Goal: Check status: Check status

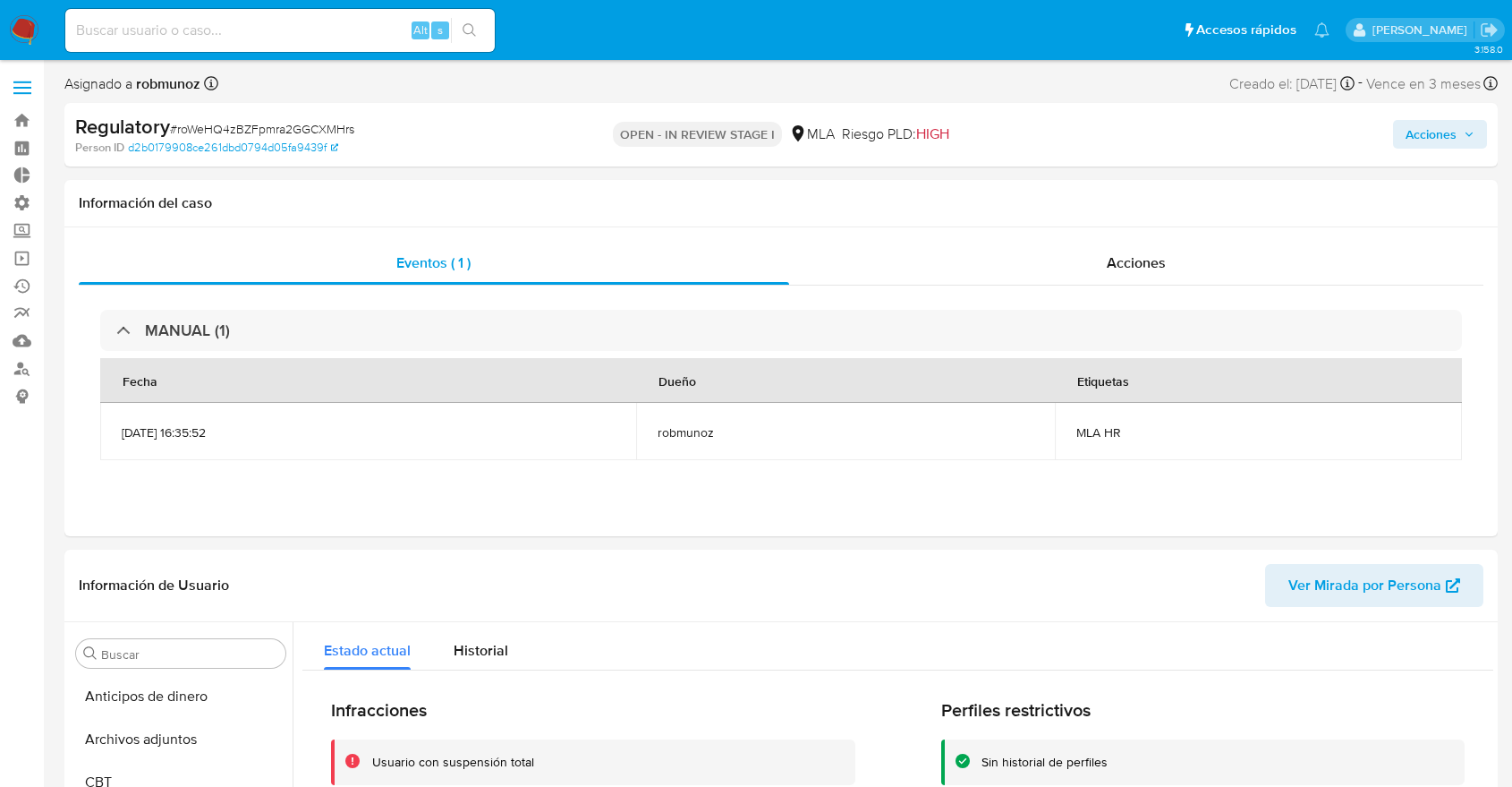
select select "10"
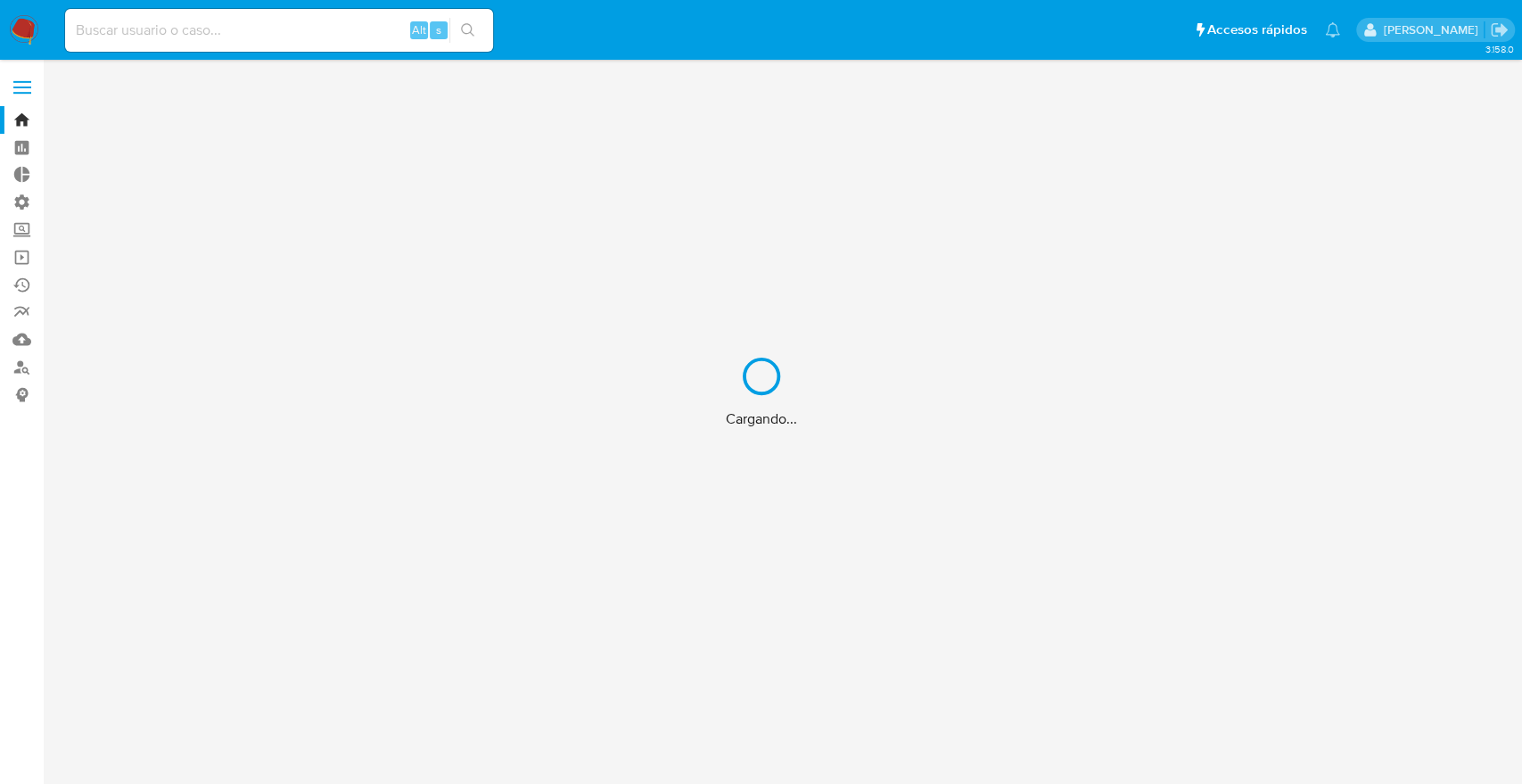
click at [252, 32] on div "Cargando..." at bounding box center [761, 392] width 1522 height 784
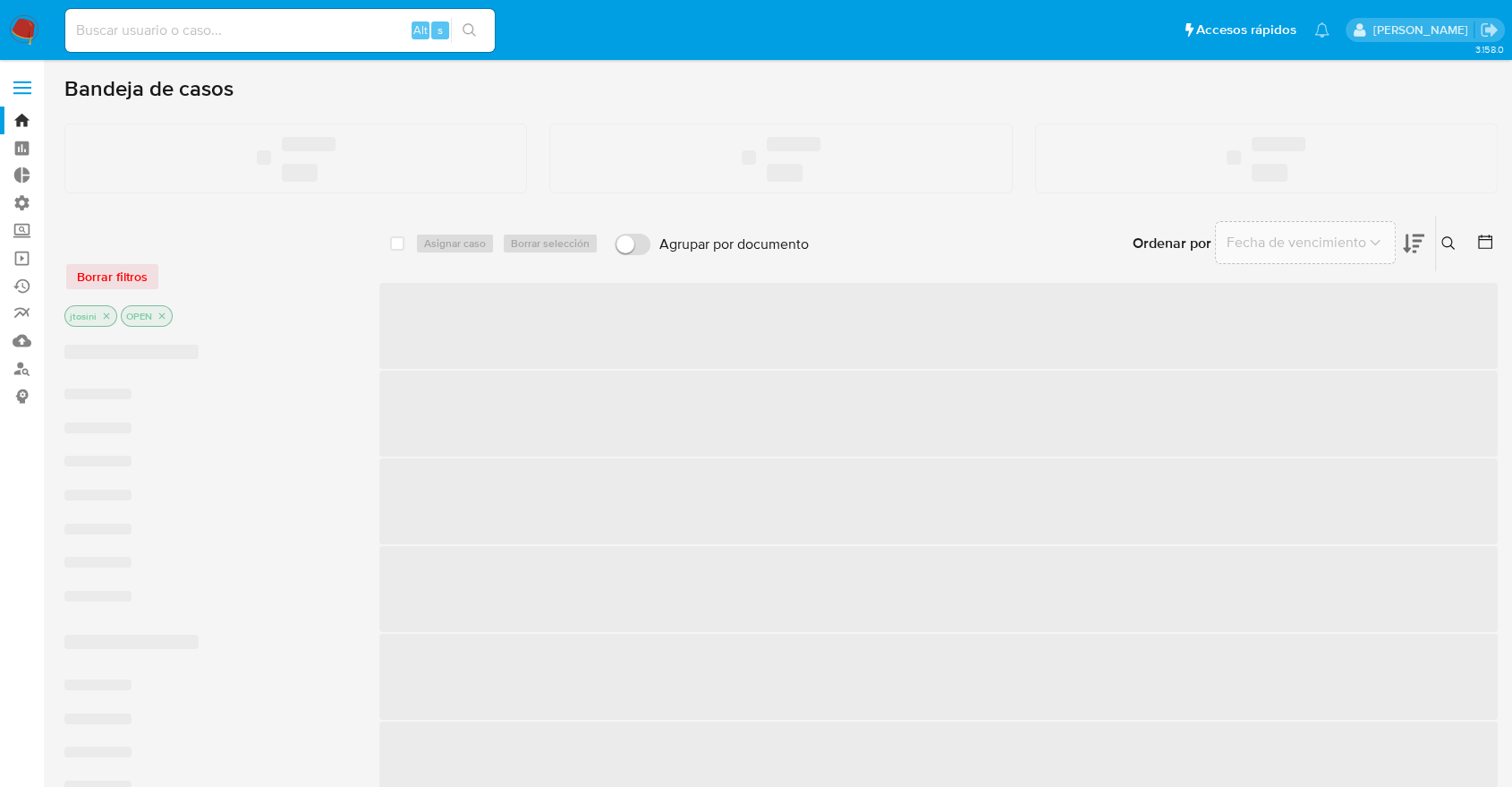
click at [245, 32] on input at bounding box center [280, 30] width 430 height 24
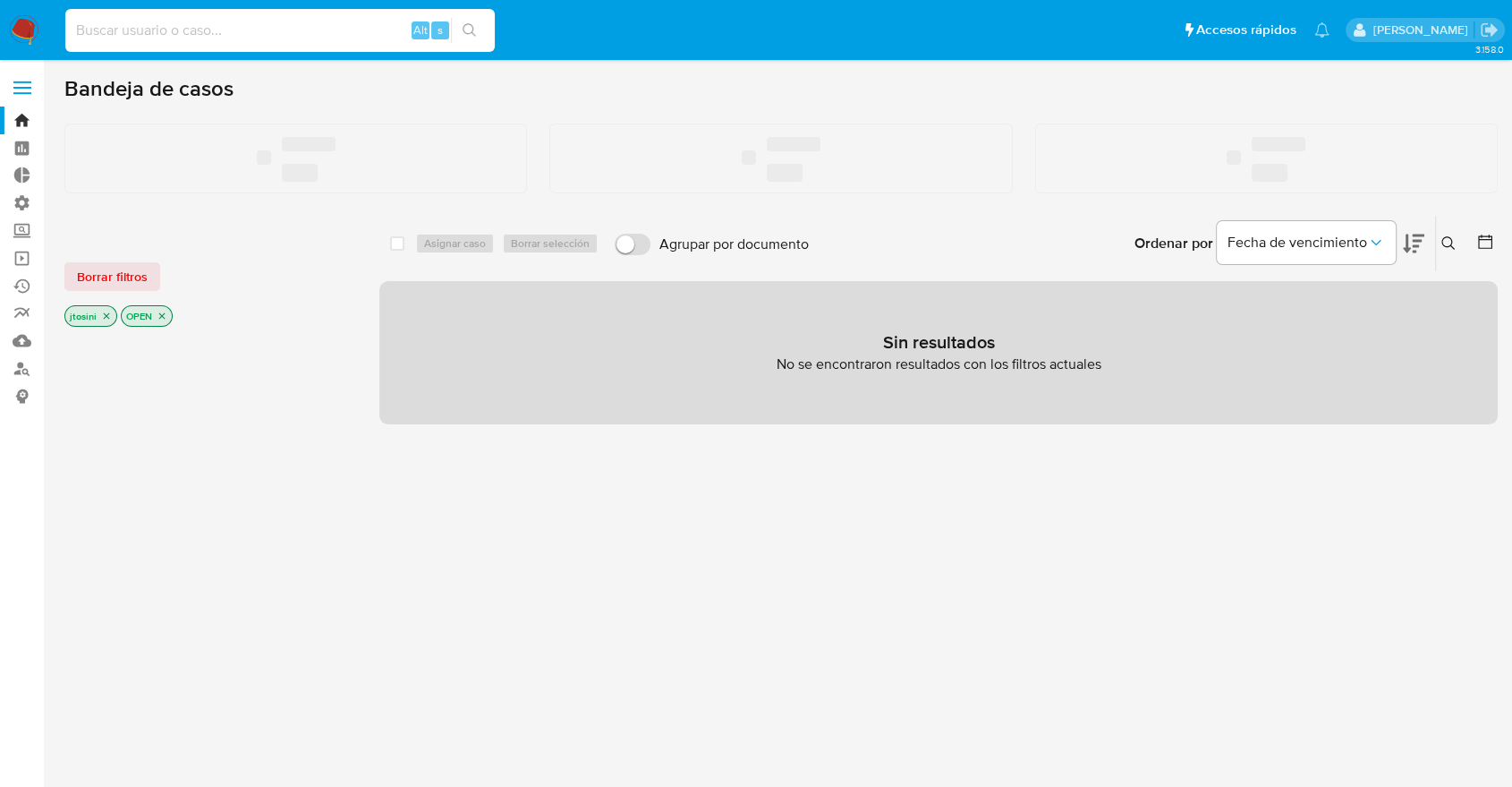
click at [245, 32] on input at bounding box center [280, 30] width 430 height 24
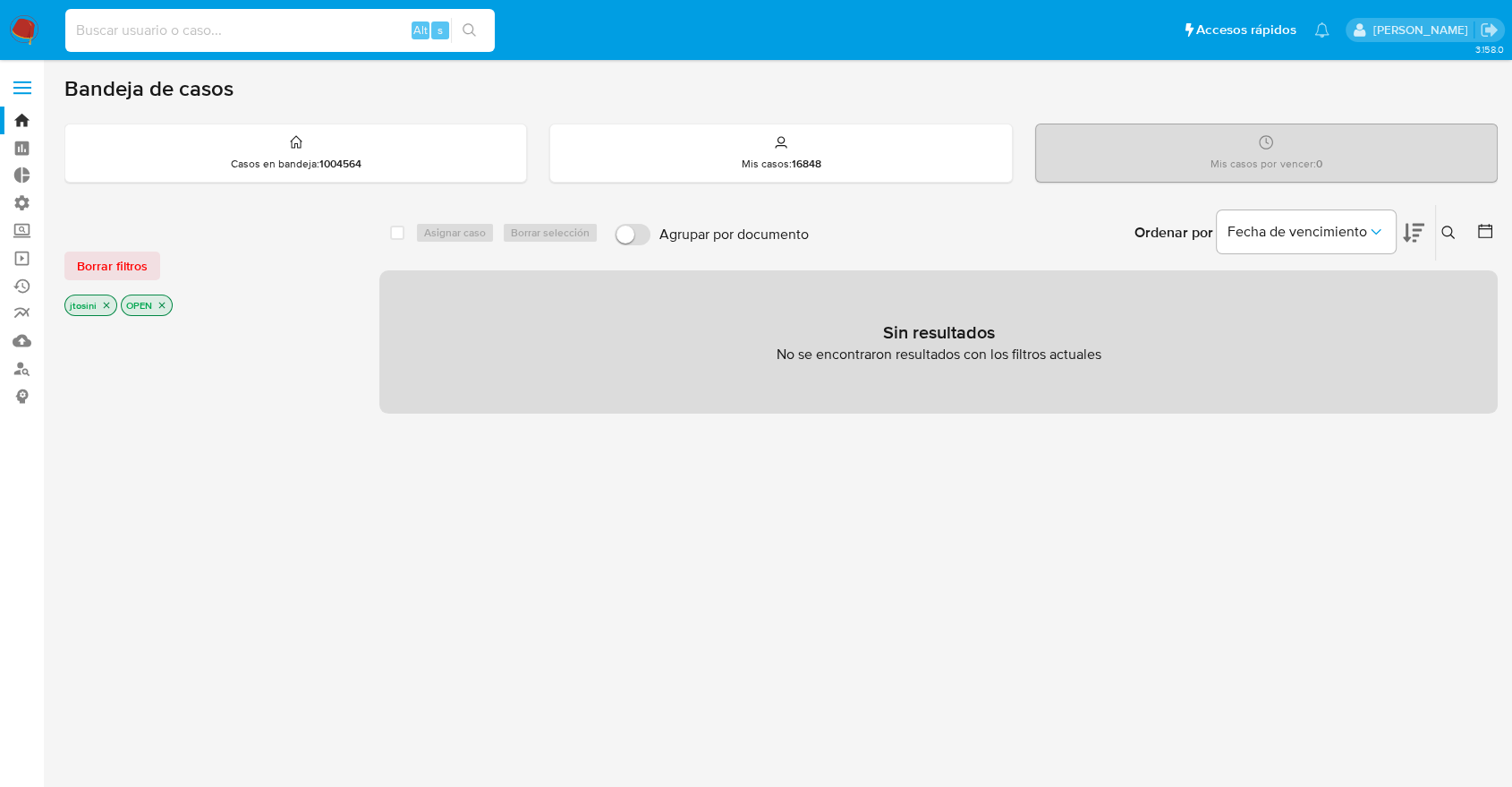
paste input "1160268431"
type input "1160268431"
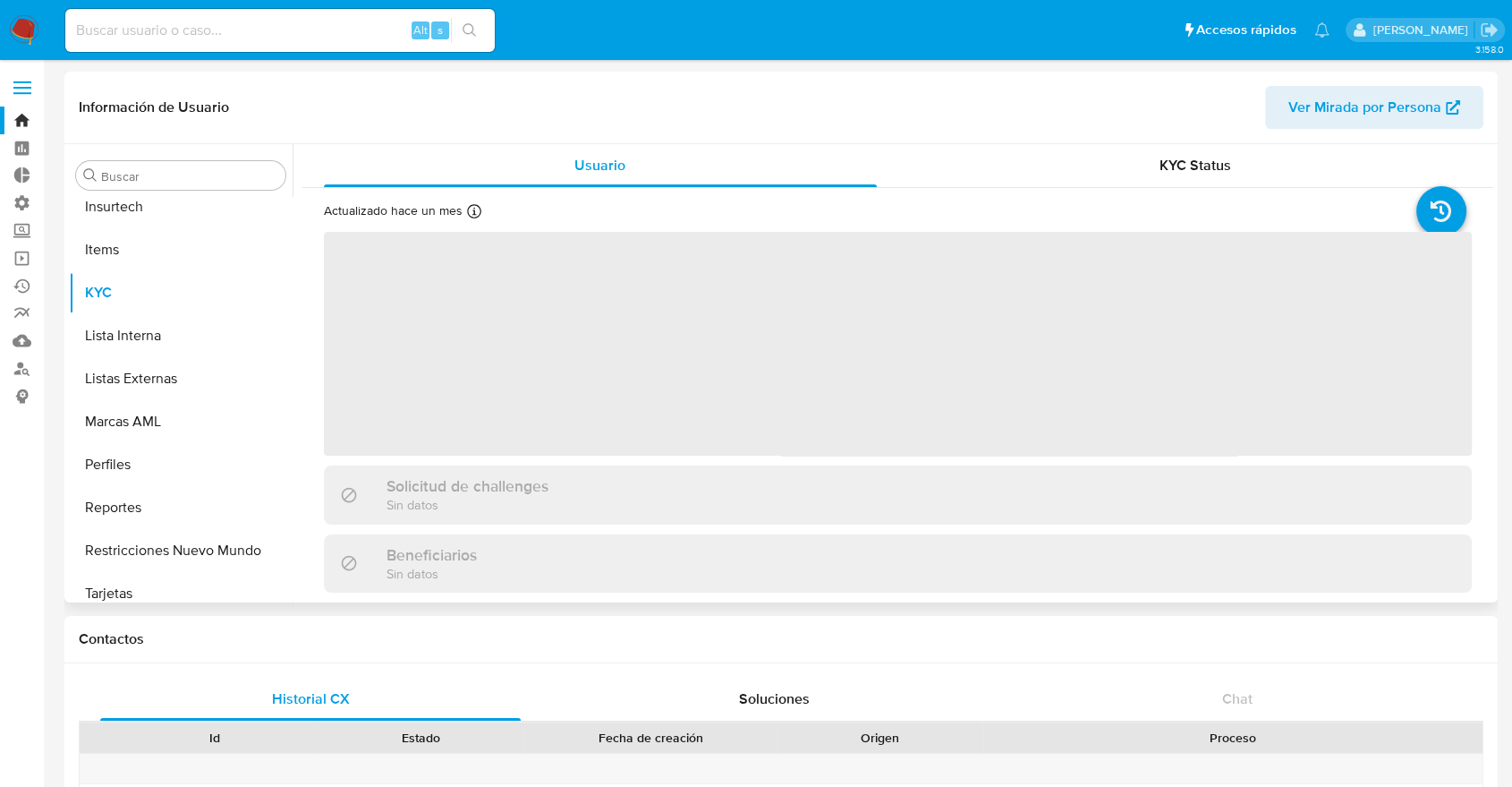
scroll to position [799, 0]
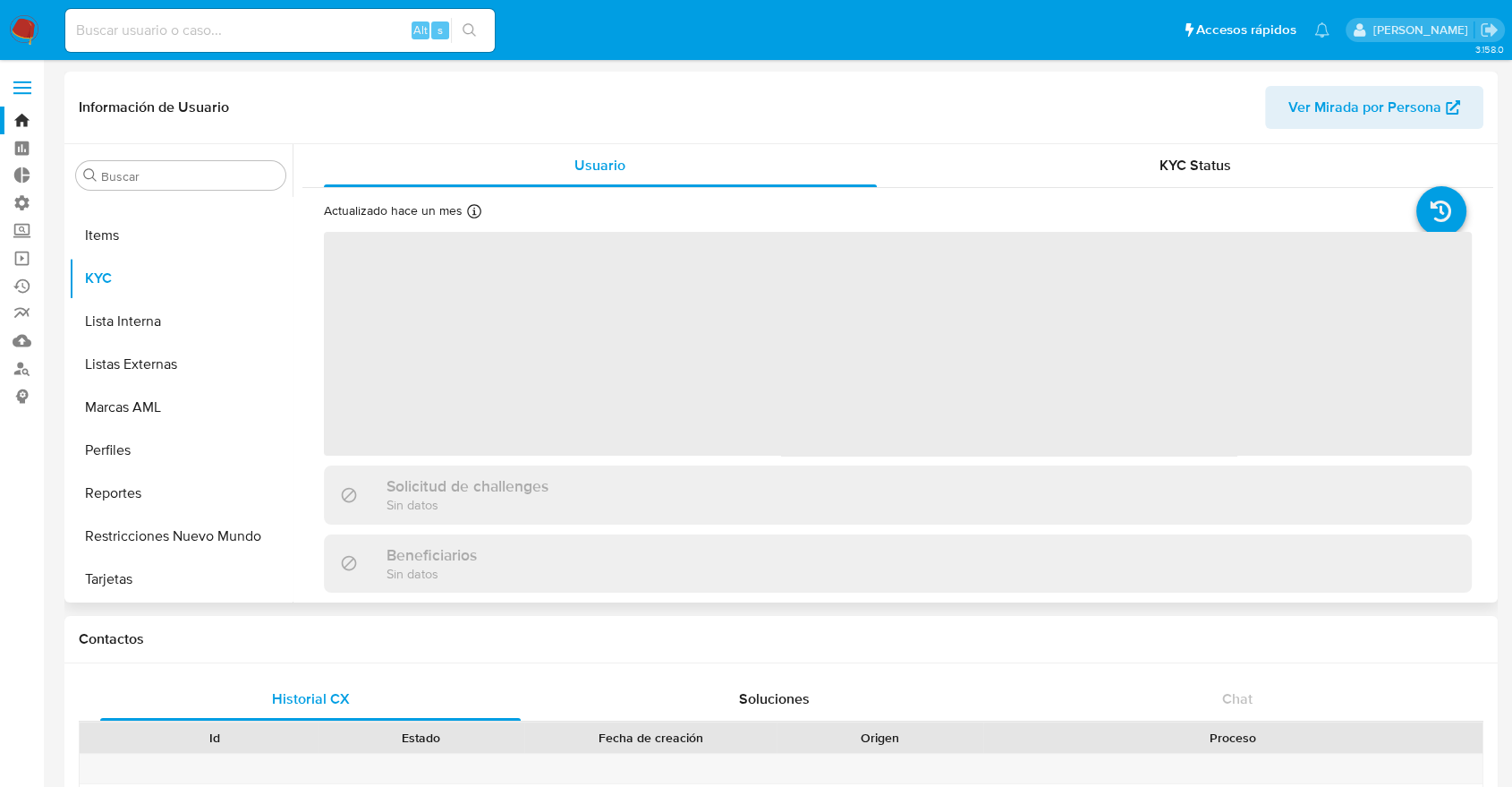
select select "10"
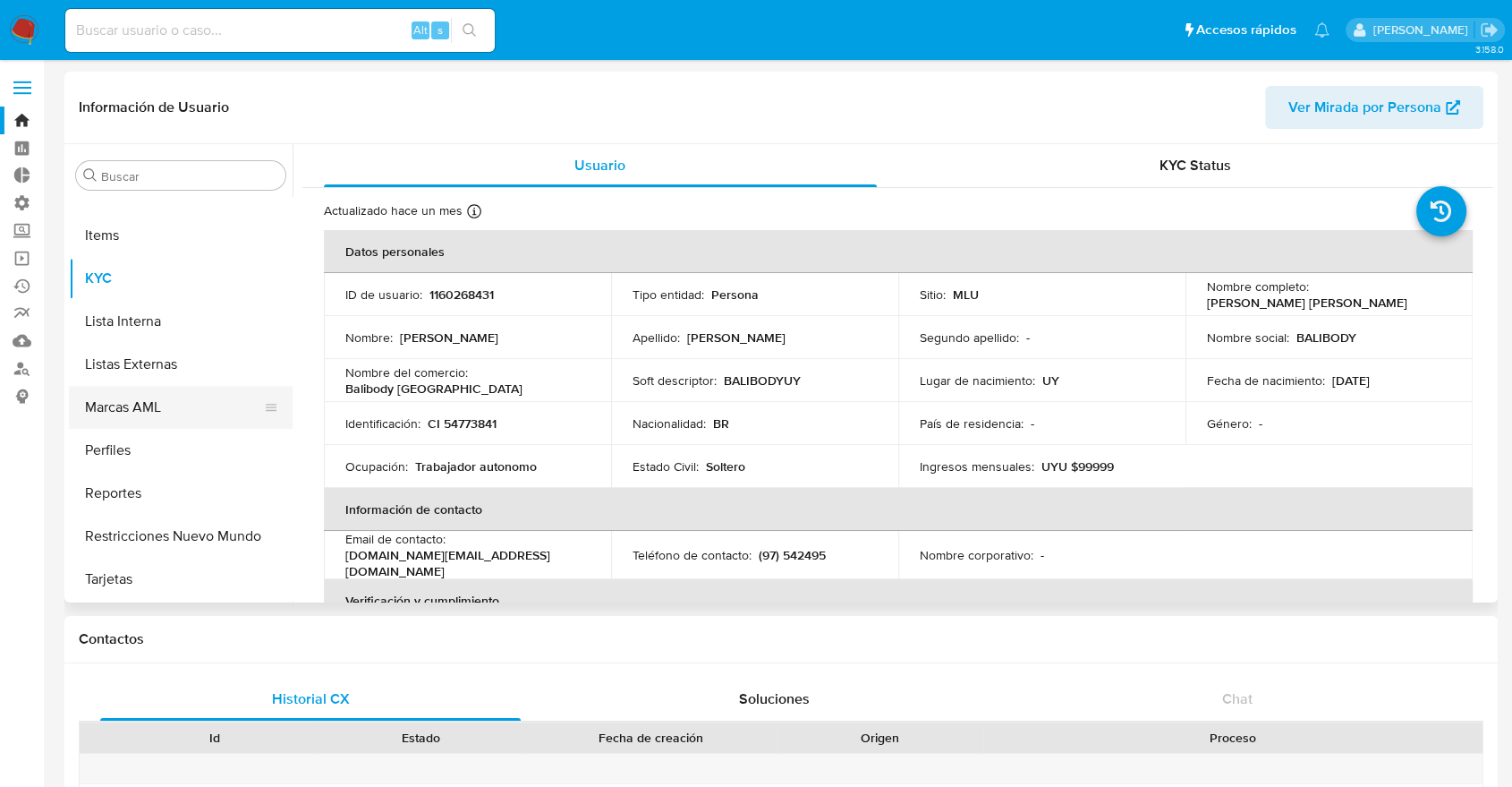
click at [116, 406] on button "Marcas AML" at bounding box center [173, 406] width 209 height 43
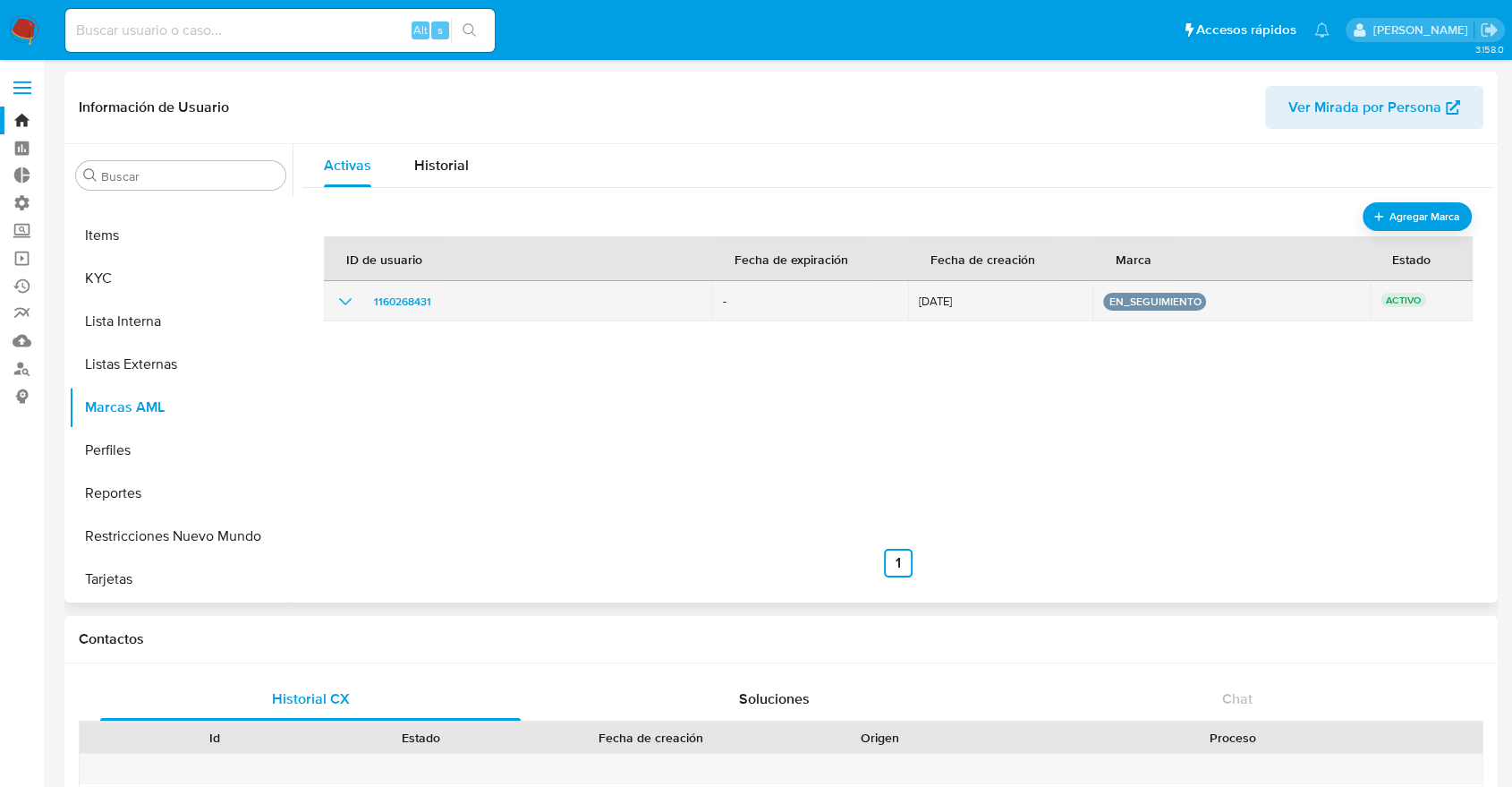
click at [353, 311] on icon "show_hidden_detail_by_id_1160268431" at bounding box center [345, 301] width 22 height 22
click at [1130, 304] on button "en_seguimiento" at bounding box center [1154, 302] width 92 height 8
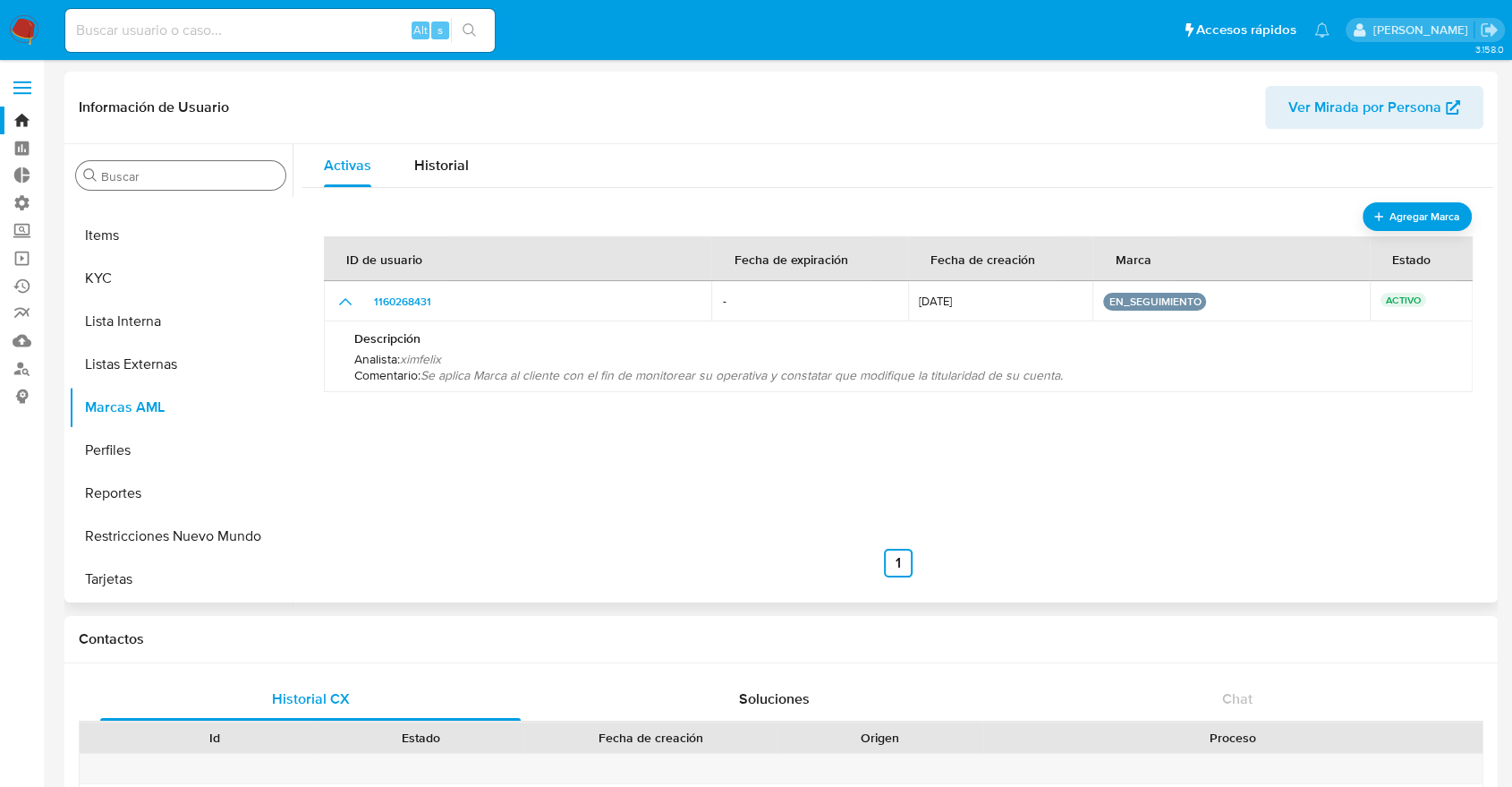
click at [199, 188] on div "Buscar" at bounding box center [180, 175] width 209 height 28
click at [195, 186] on div "Buscar" at bounding box center [180, 175] width 209 height 28
click at [190, 182] on input "Buscar" at bounding box center [189, 176] width 177 height 16
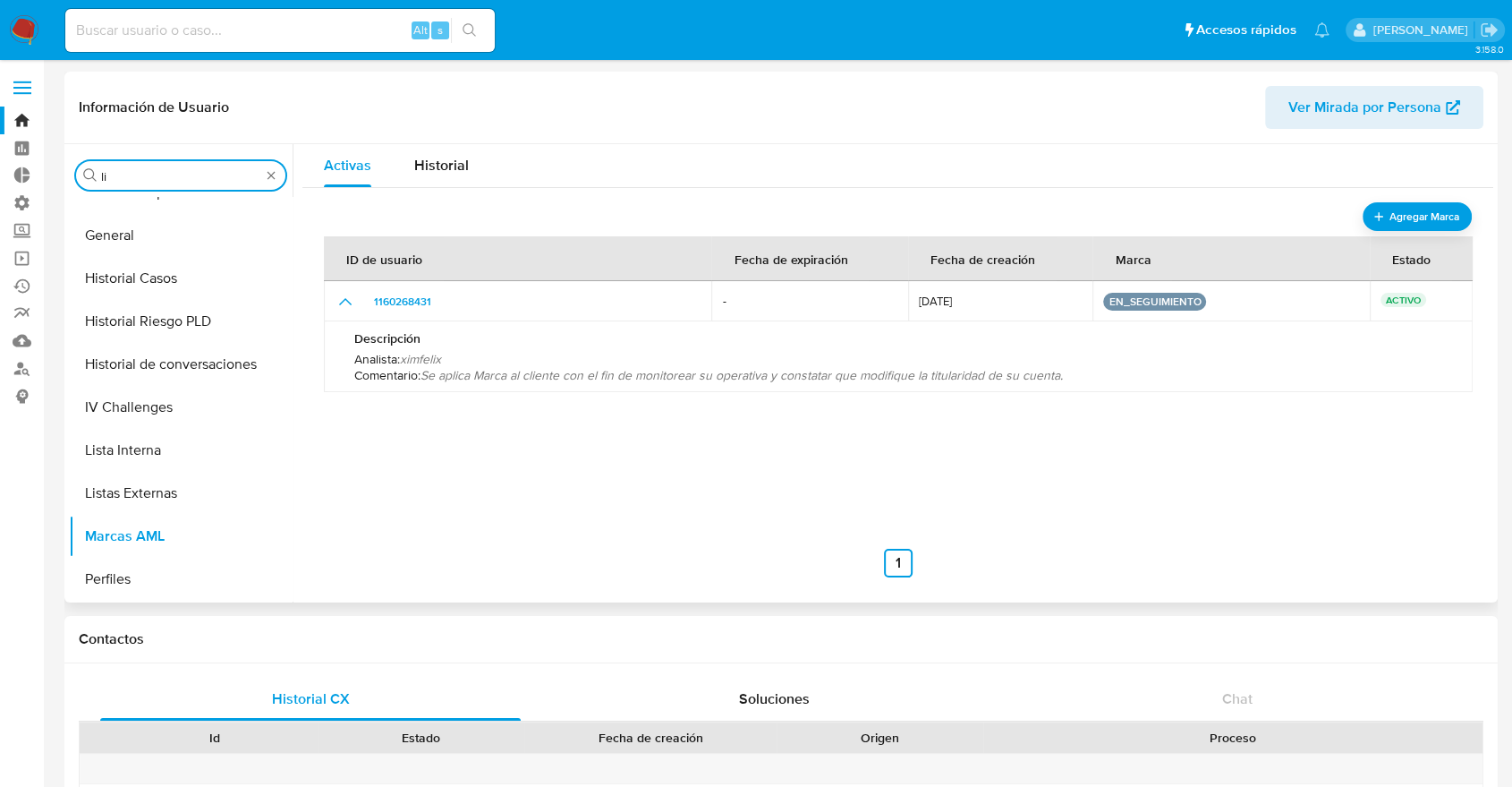
scroll to position [0, 0]
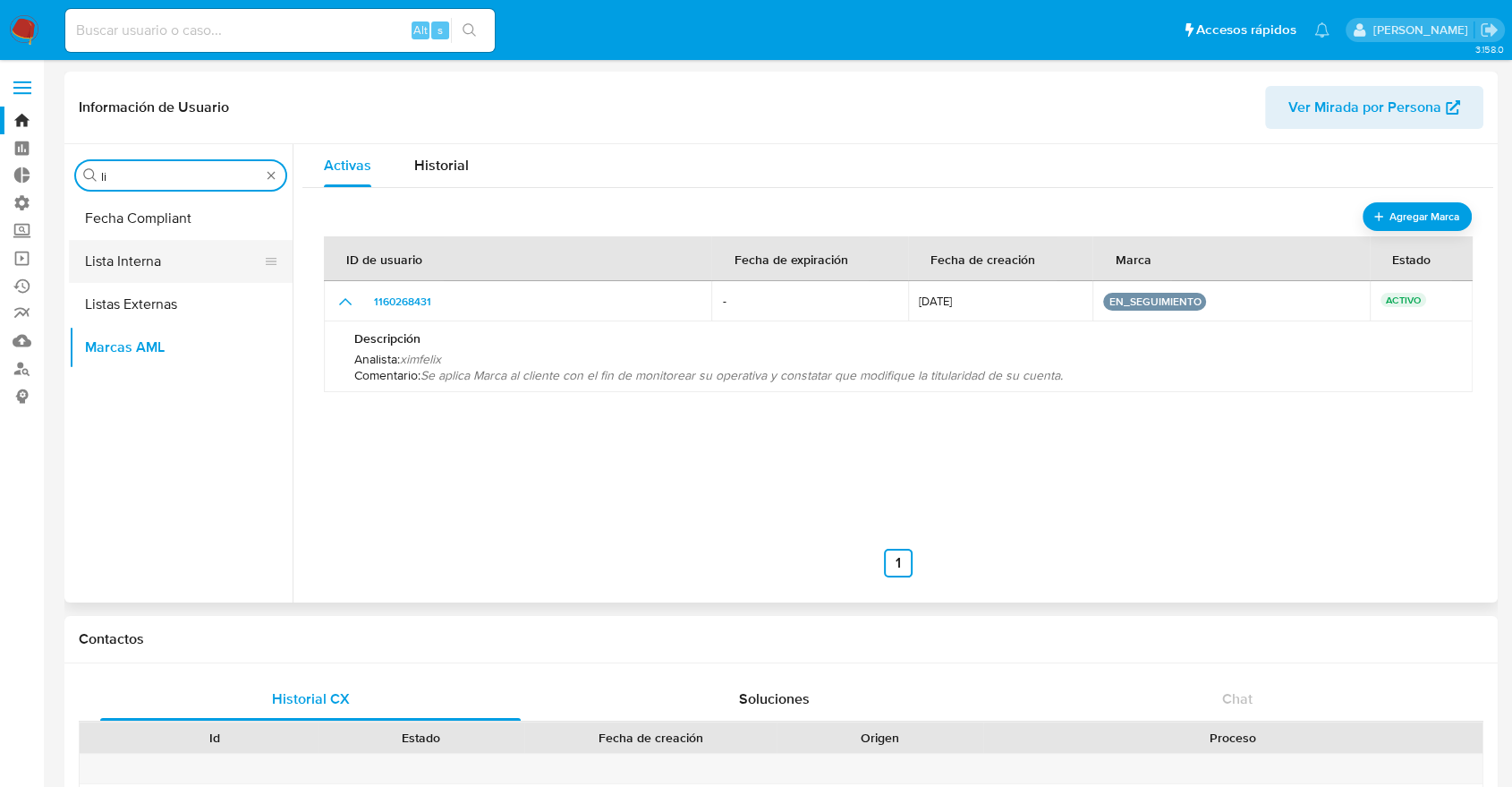
click at [133, 277] on button "Lista Interna" at bounding box center [173, 260] width 209 height 43
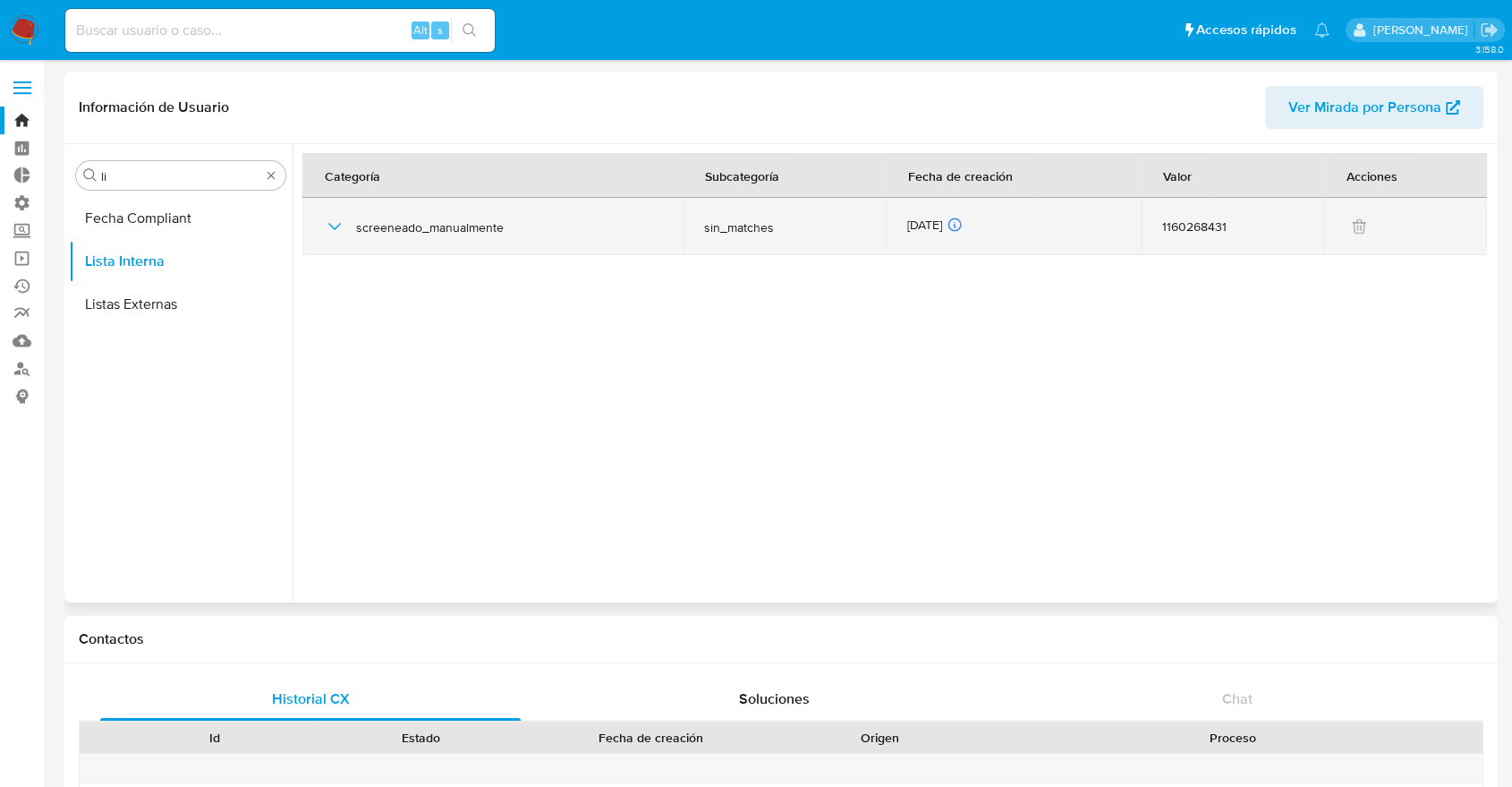
click at [344, 231] on icon "button" at bounding box center [334, 226] width 22 height 22
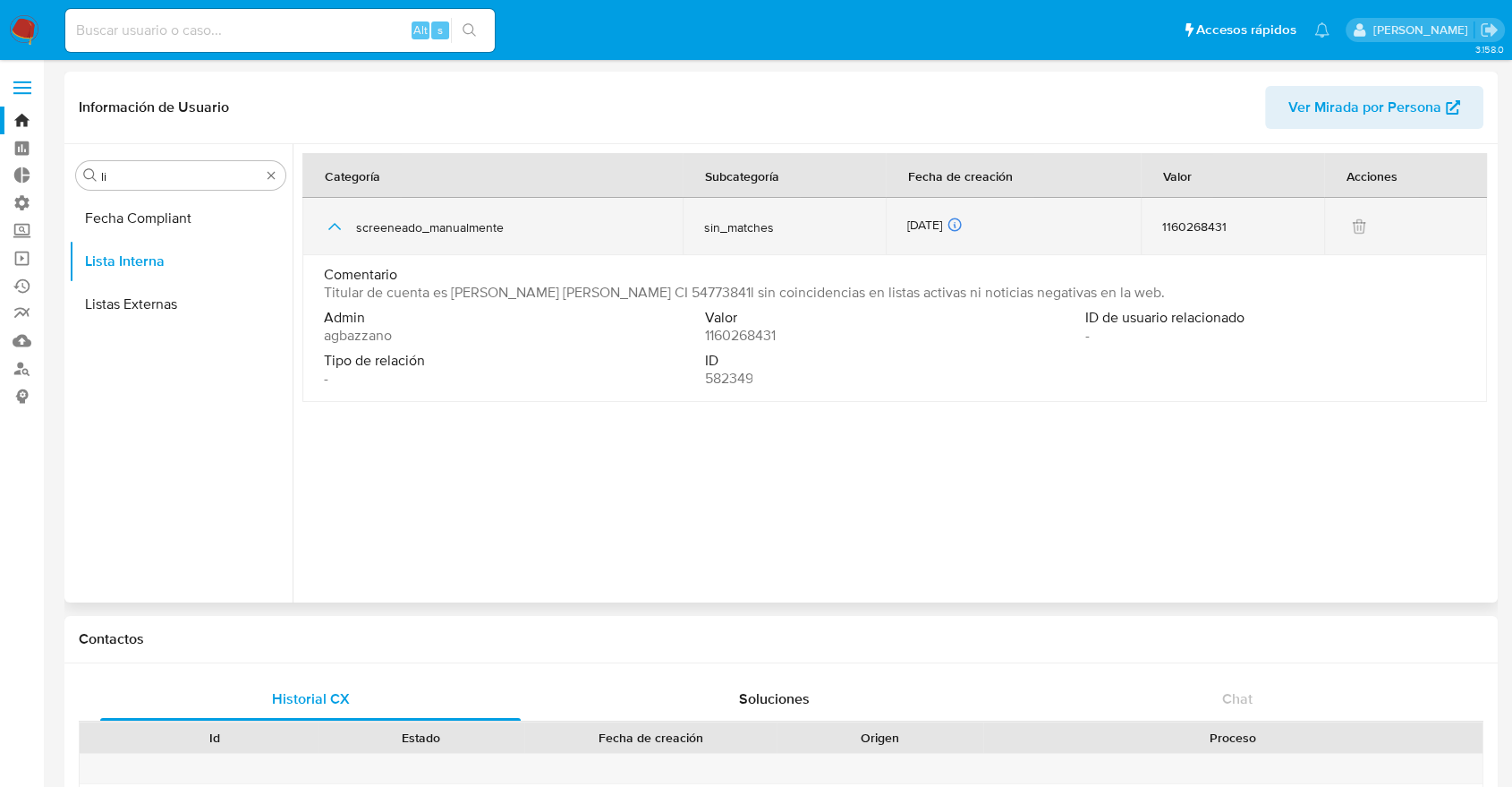
click at [345, 231] on button "button" at bounding box center [334, 226] width 22 height 22
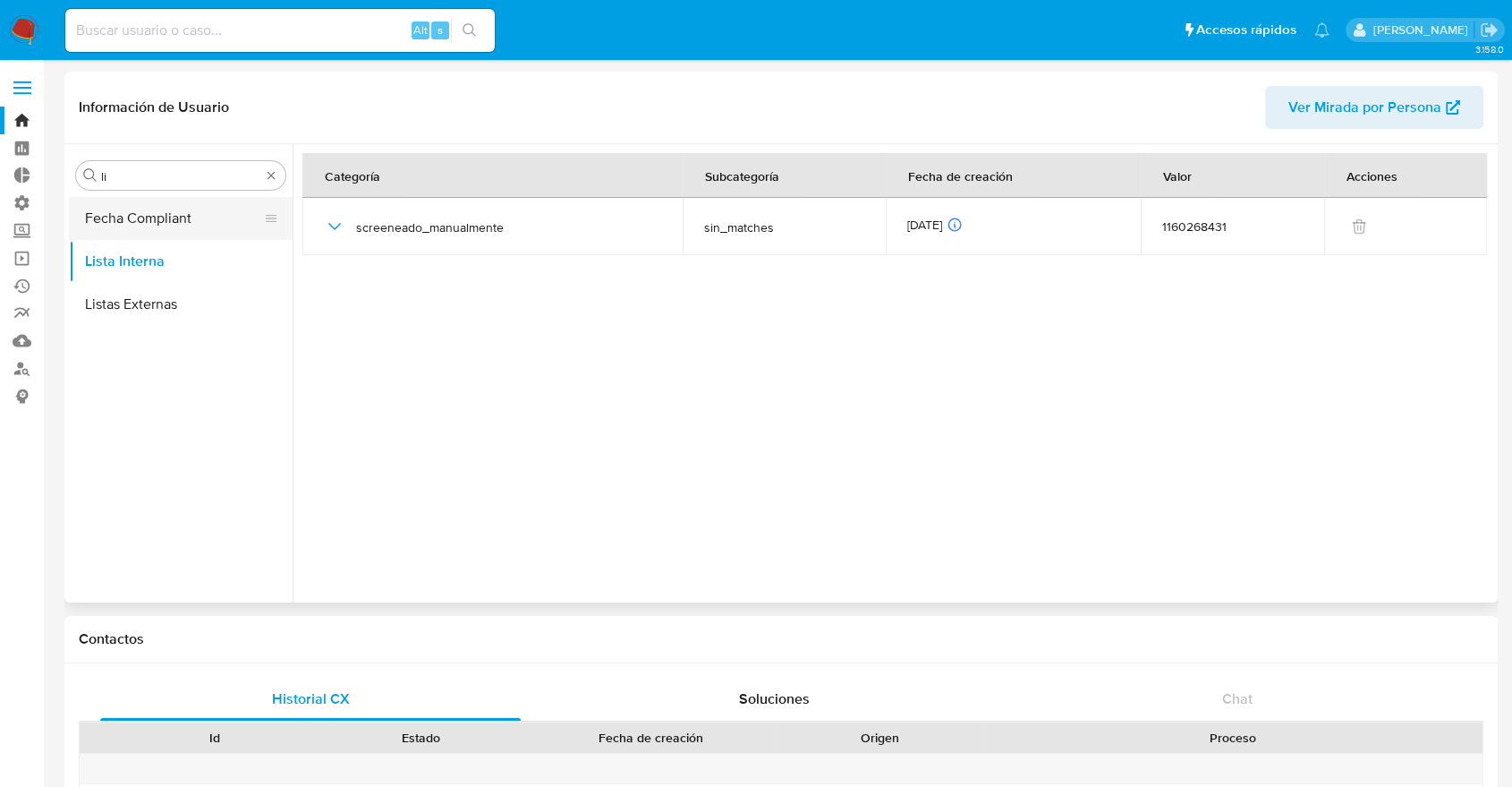
click at [190, 199] on button "Fecha Compliant" at bounding box center [173, 218] width 209 height 43
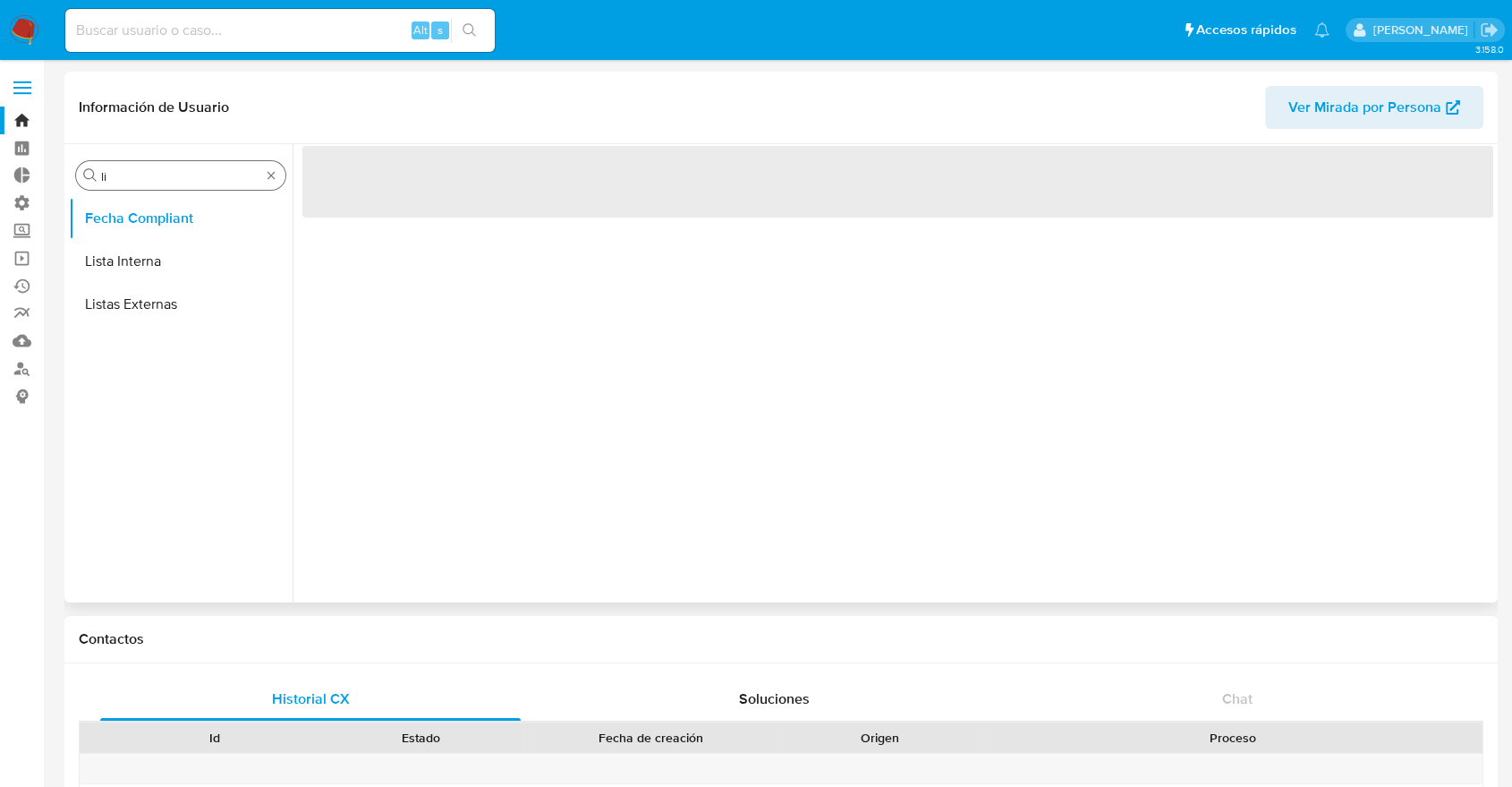
click at [183, 174] on input "li" at bounding box center [181, 176] width 159 height 16
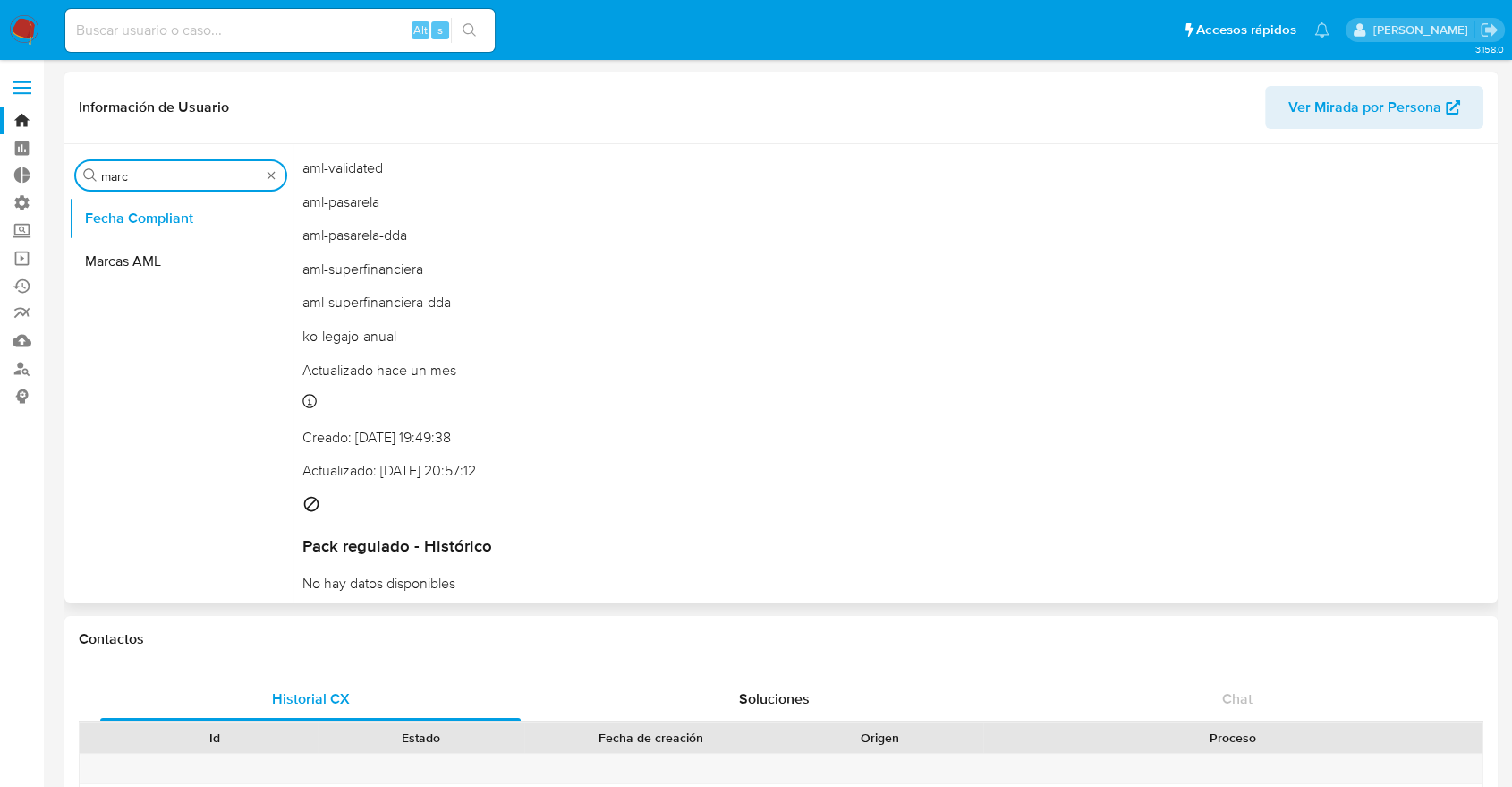
type input "marc"
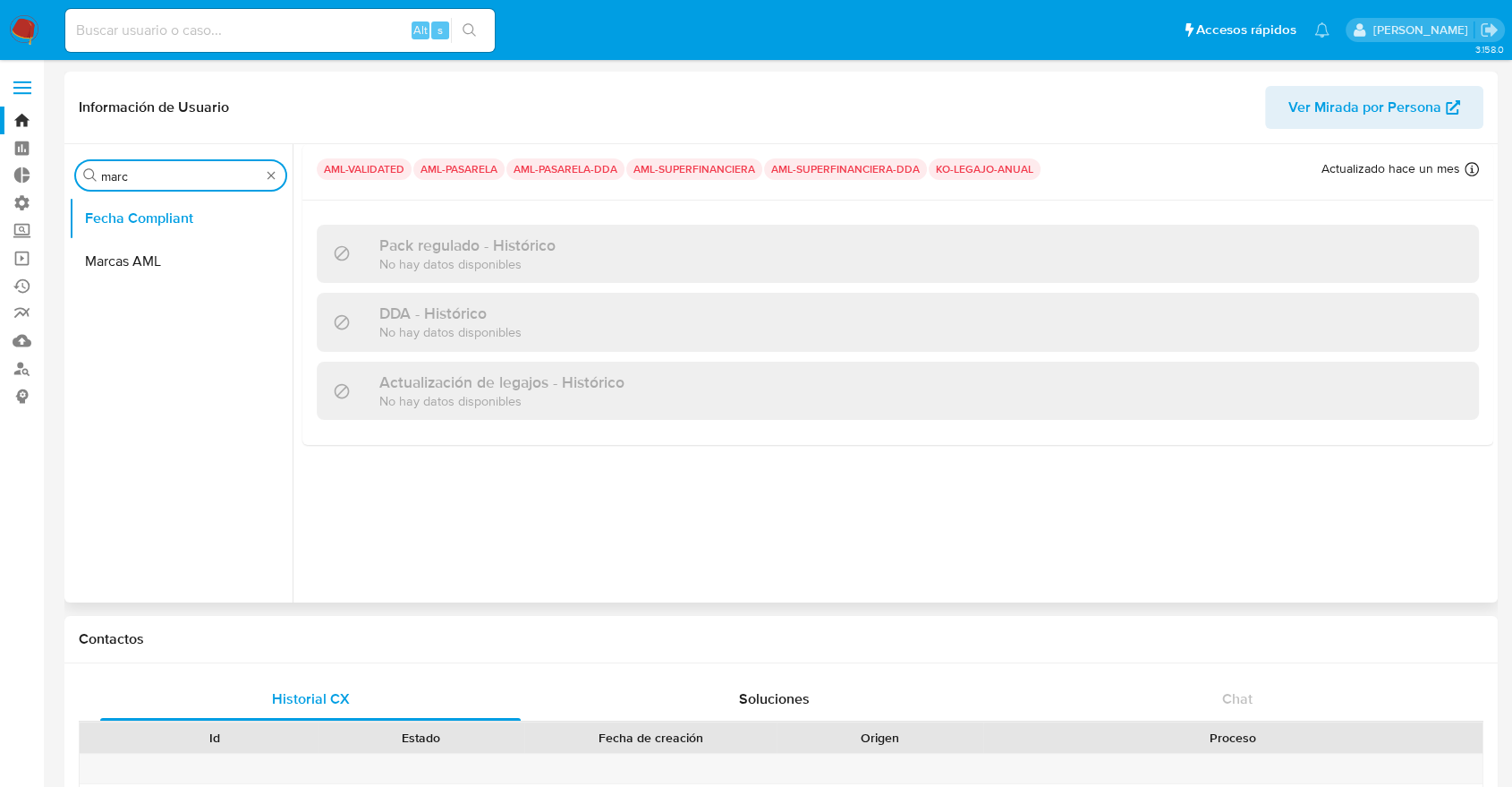
click at [141, 296] on ul "Fecha Compliant Marcas AML" at bounding box center [181, 399] width 223 height 403
click at [131, 263] on button "Marcas AML" at bounding box center [173, 260] width 209 height 43
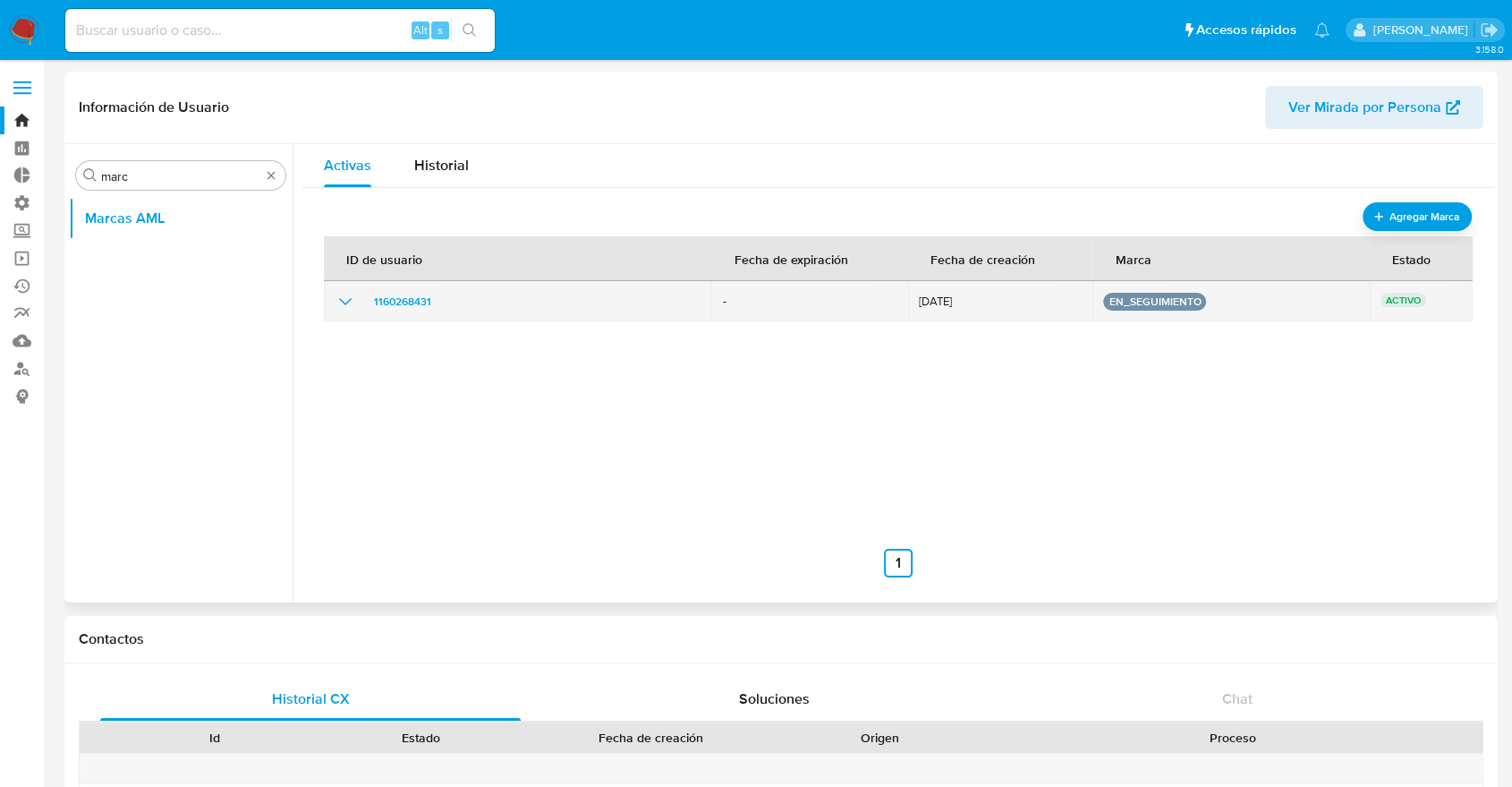
click at [519, 310] on div "1160268431" at bounding box center [517, 301] width 366 height 22
click at [459, 306] on div "1160268431" at bounding box center [517, 301] width 366 height 22
click at [421, 301] on span "1160268431" at bounding box center [402, 301] width 57 height 22
click at [352, 299] on icon "show_hidden_detail_by_id_1160268431" at bounding box center [345, 301] width 22 height 22
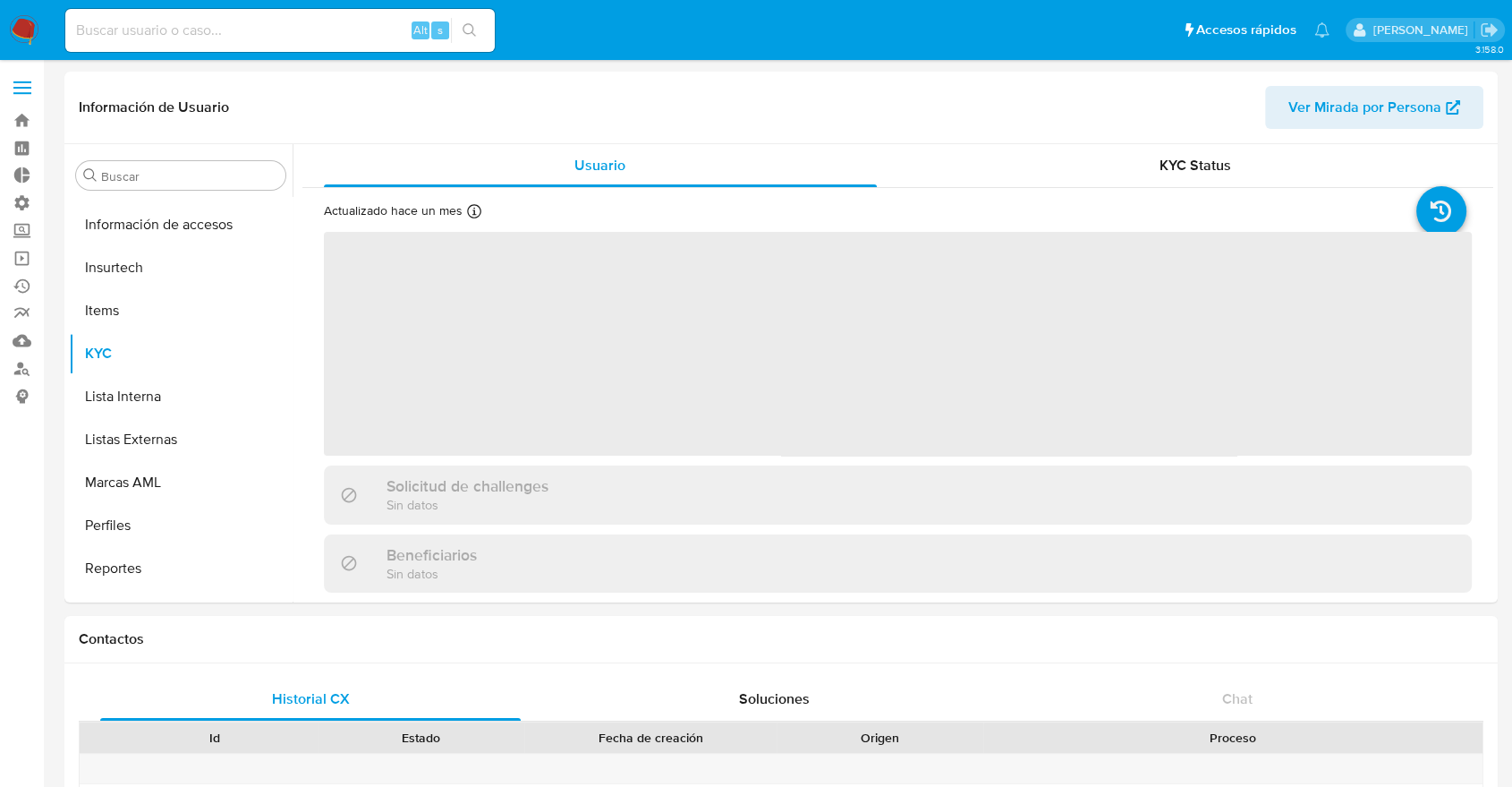
scroll to position [785, 0]
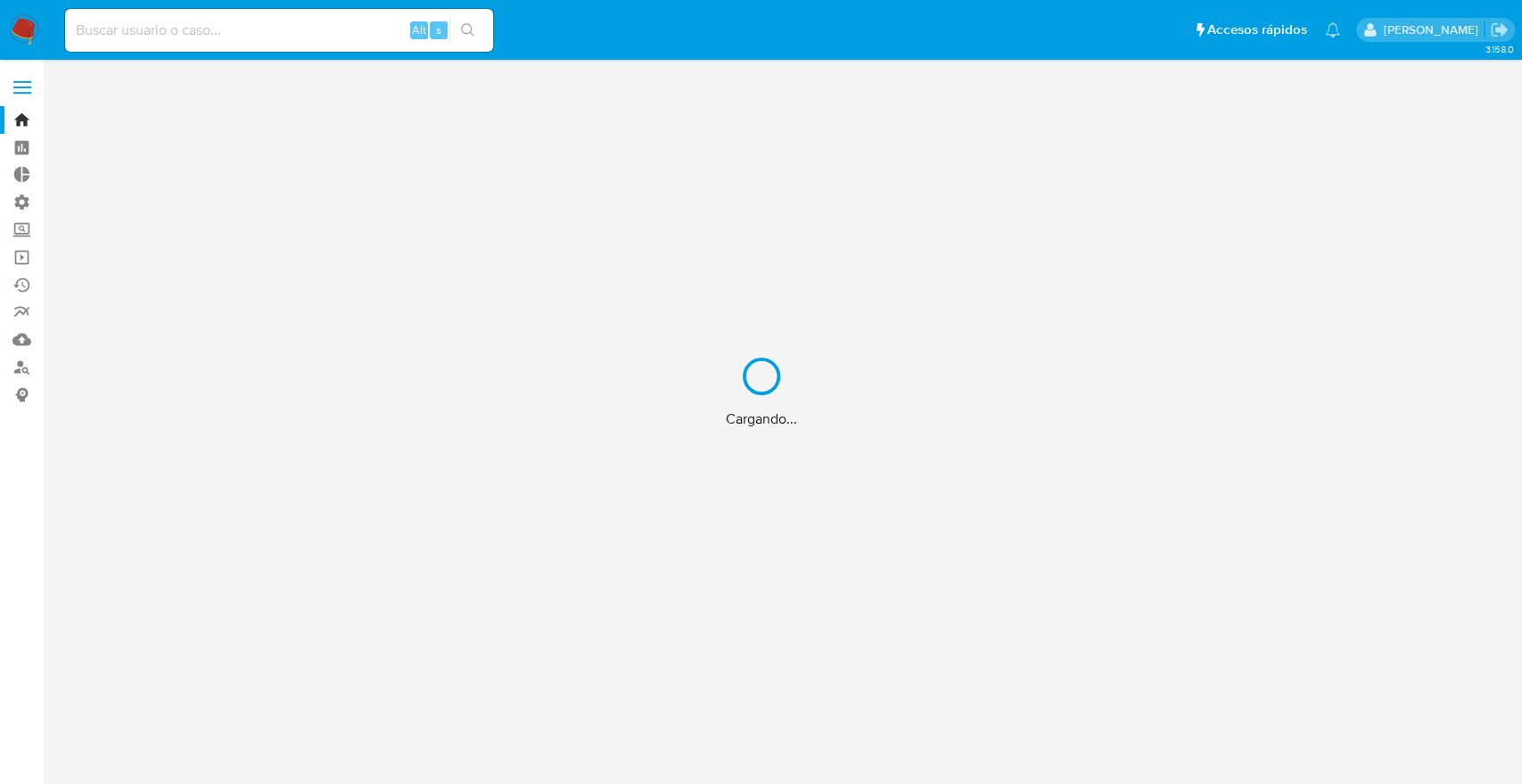
click at [266, 26] on div "Cargando..." at bounding box center [761, 392] width 1522 height 784
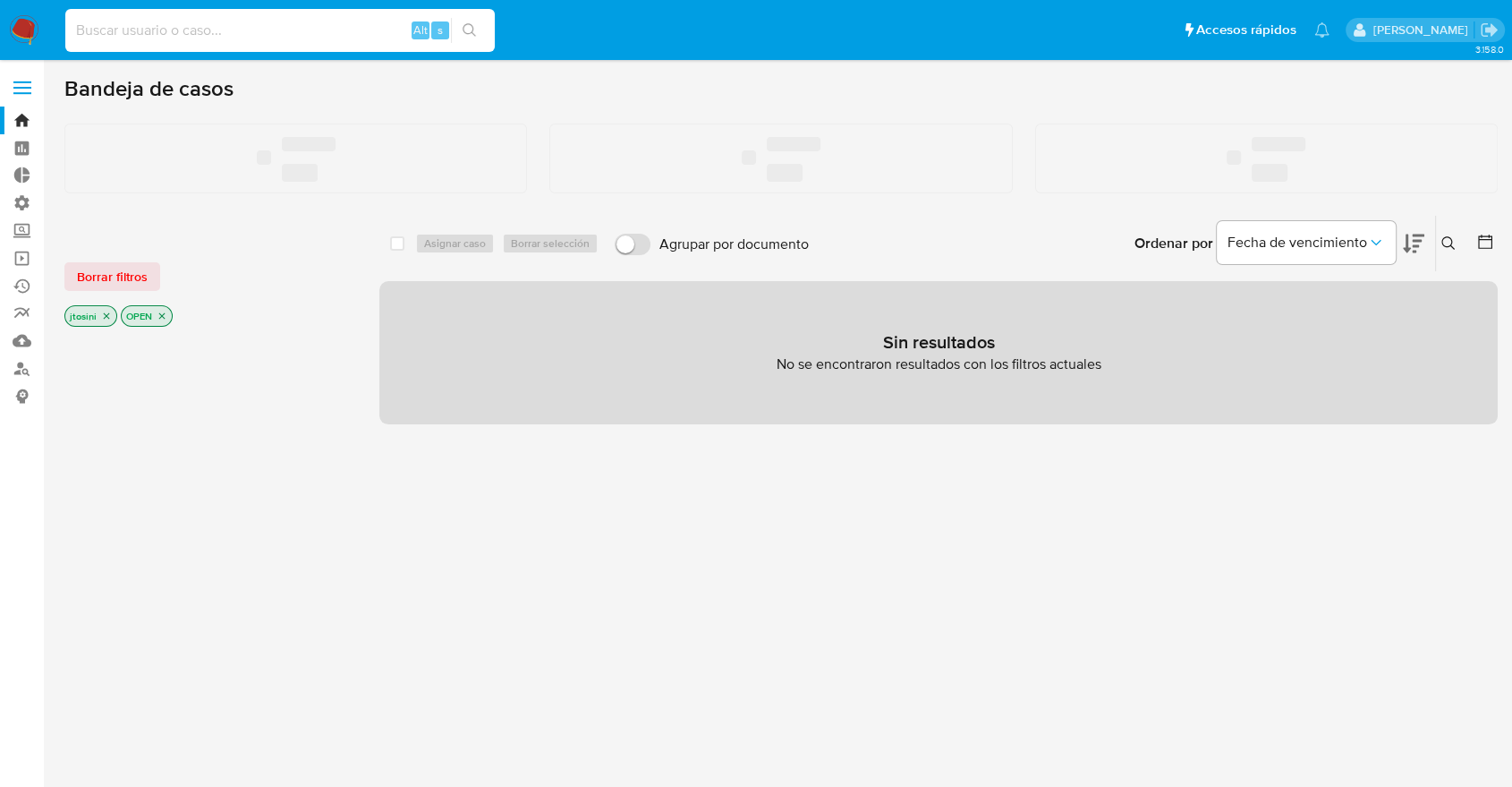
click at [232, 27] on input at bounding box center [280, 30] width 430 height 24
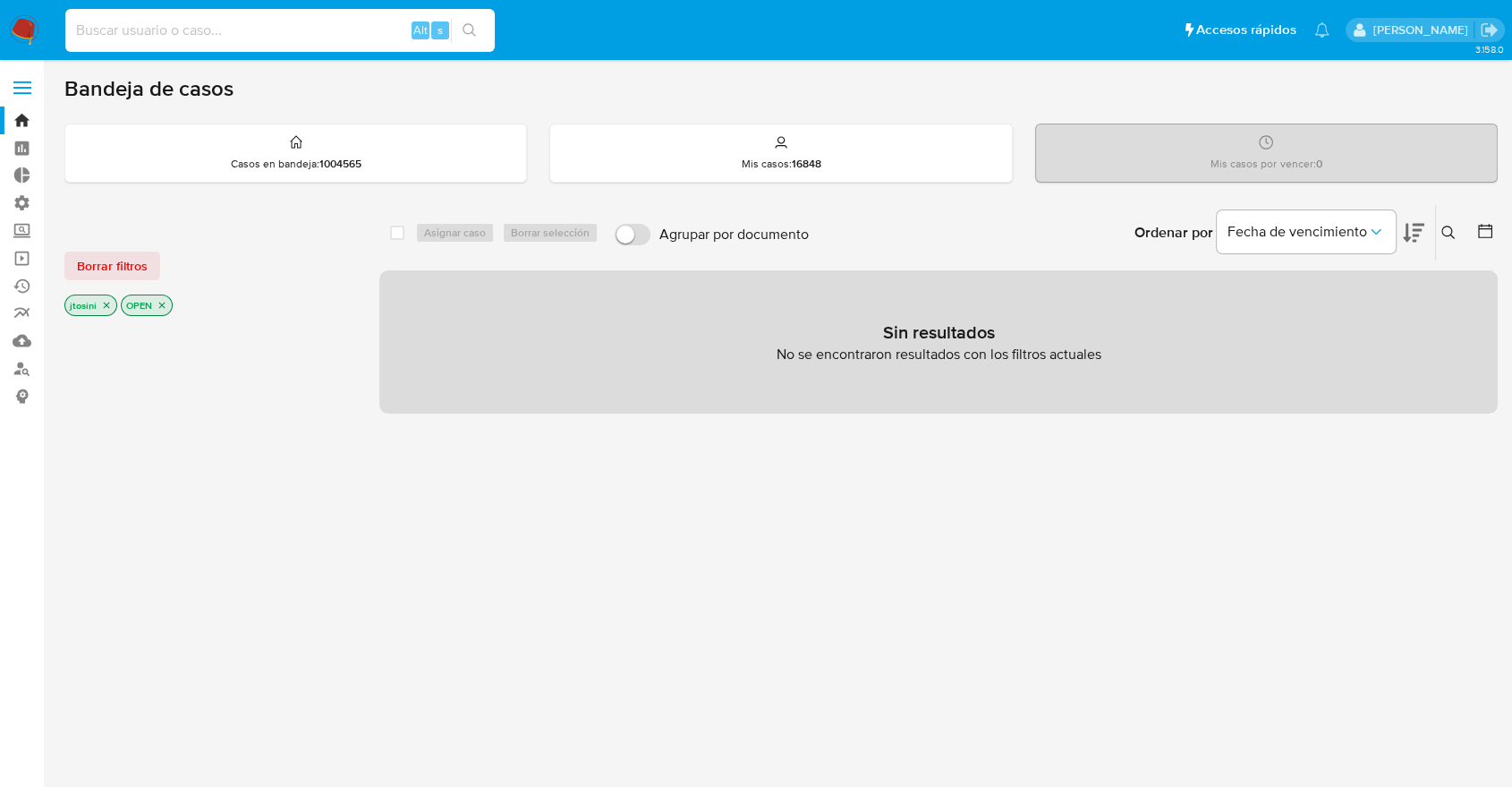
paste input "509902438"
type input "509902438"
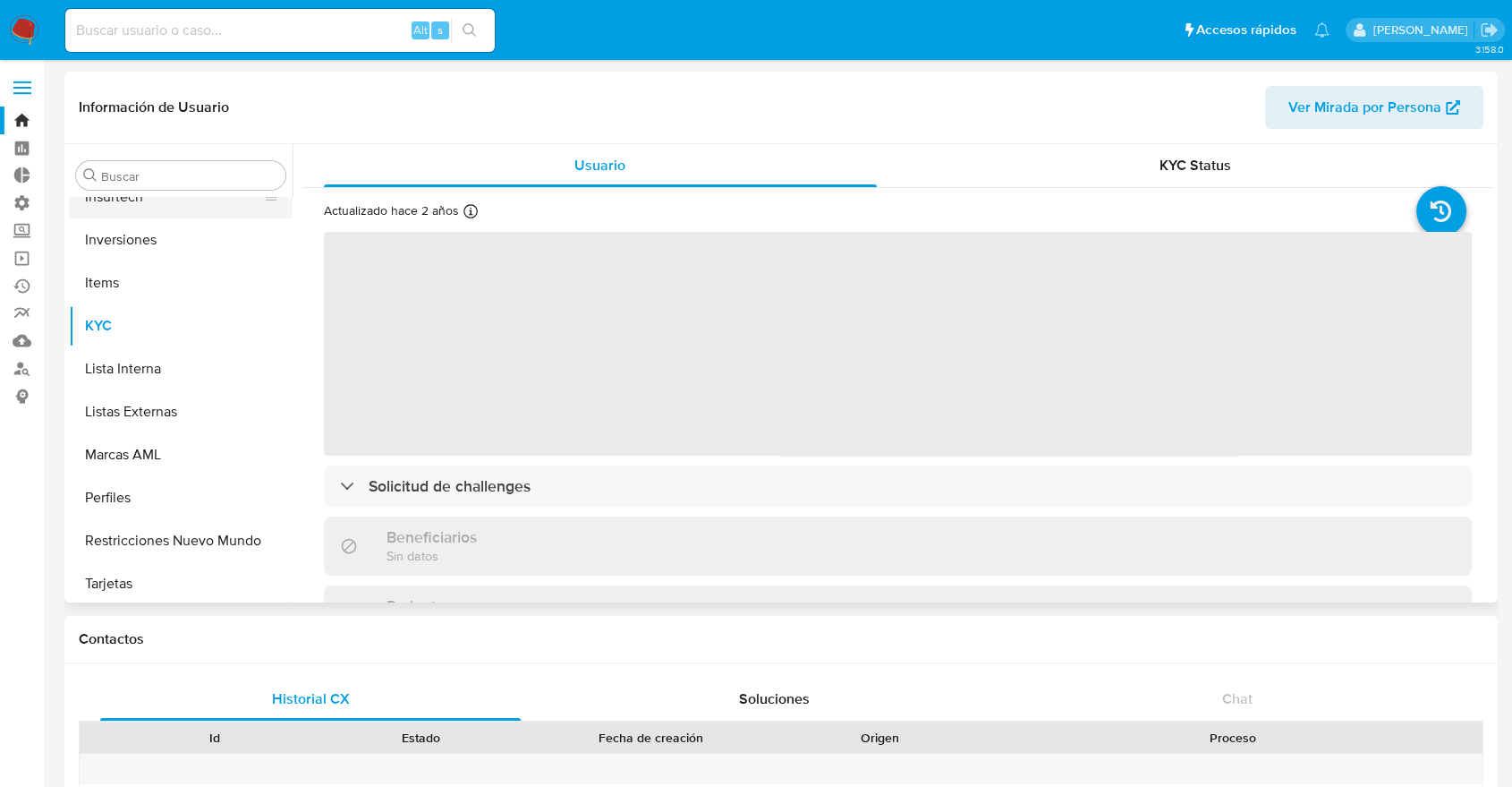
scroll to position [842, 0]
click at [190, 169] on input "Buscar" at bounding box center [189, 176] width 177 height 16
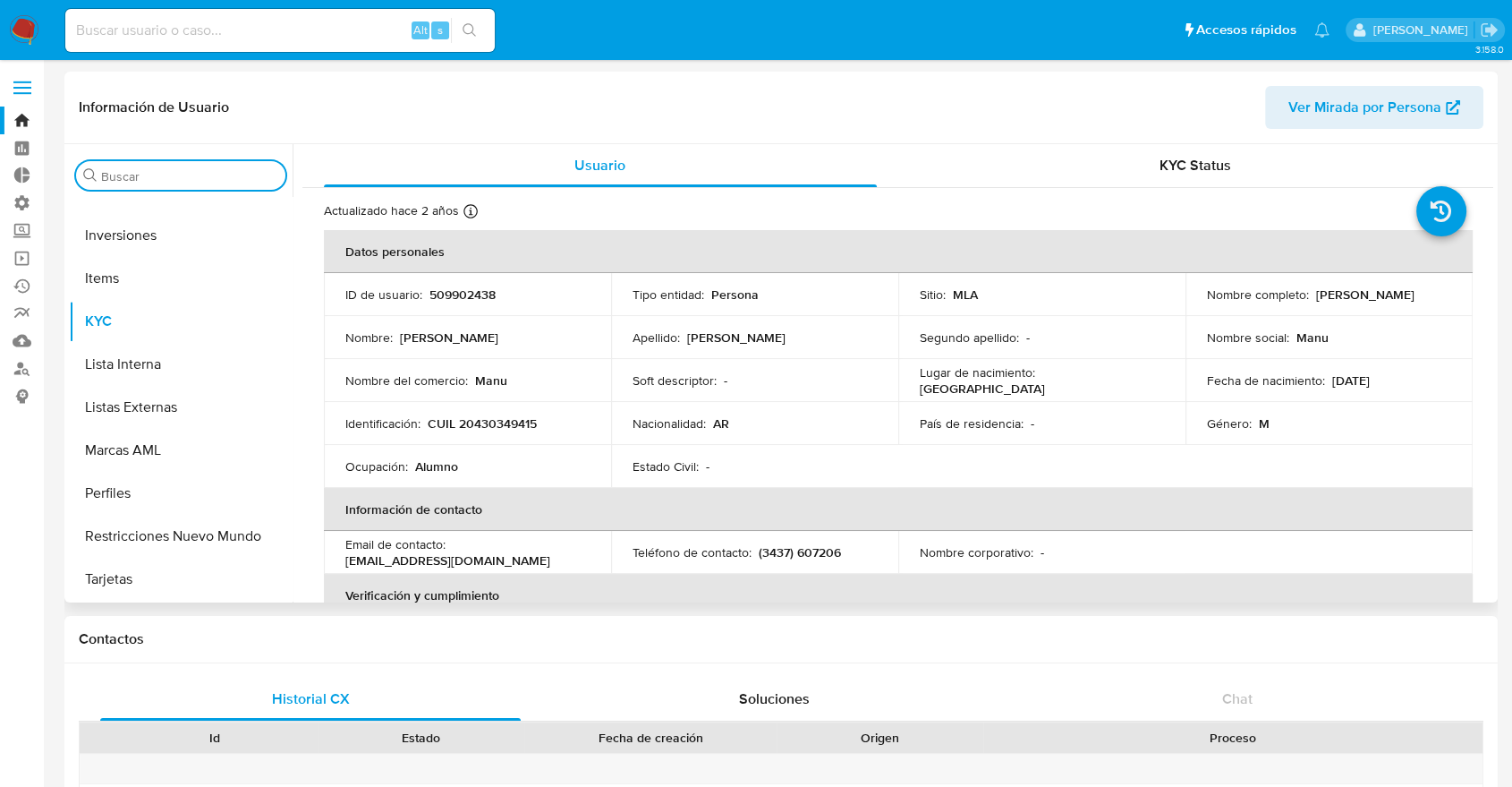
select select "10"
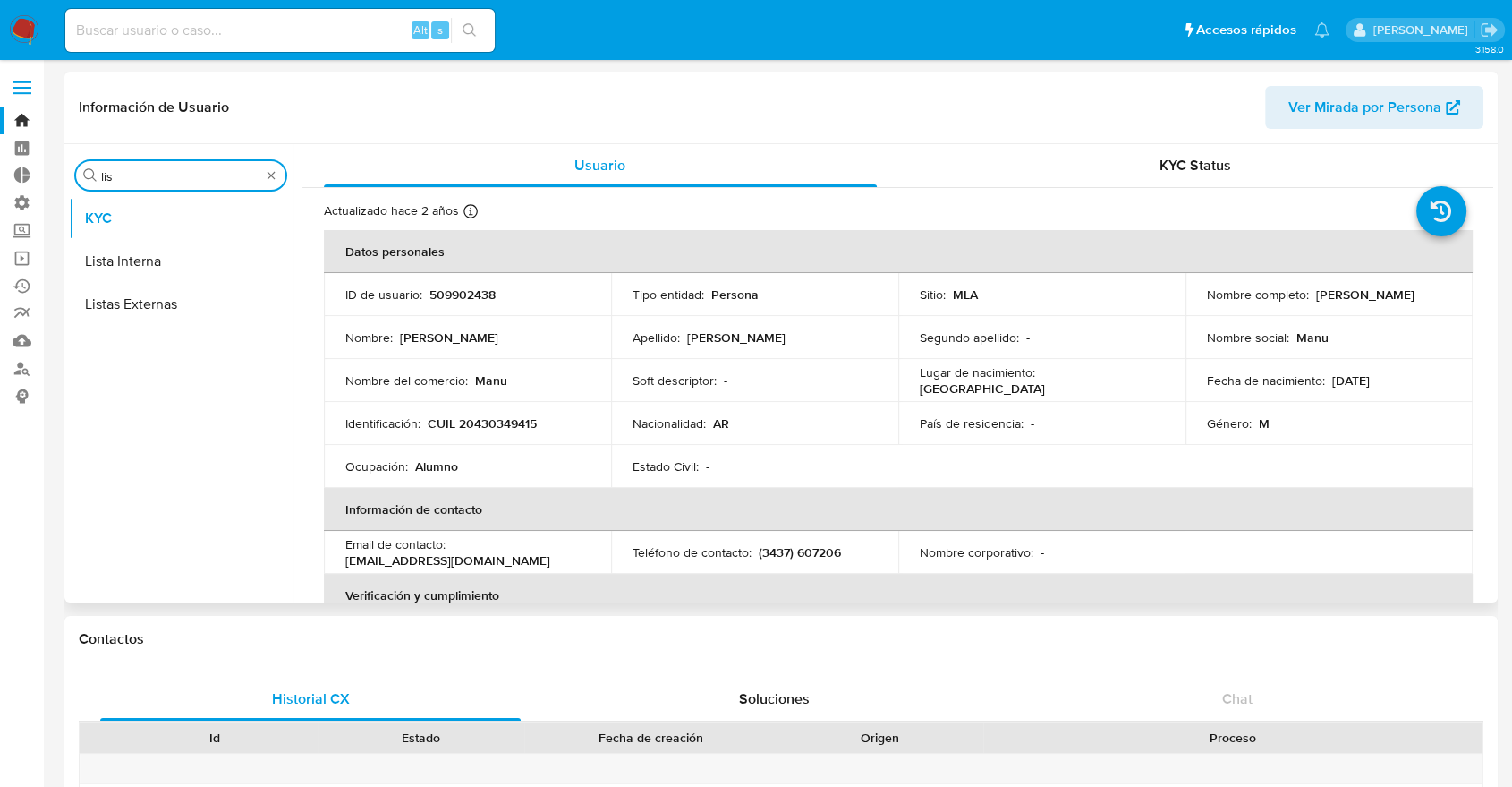
scroll to position [0, 0]
click at [165, 245] on button "Lista Interna" at bounding box center [173, 260] width 209 height 43
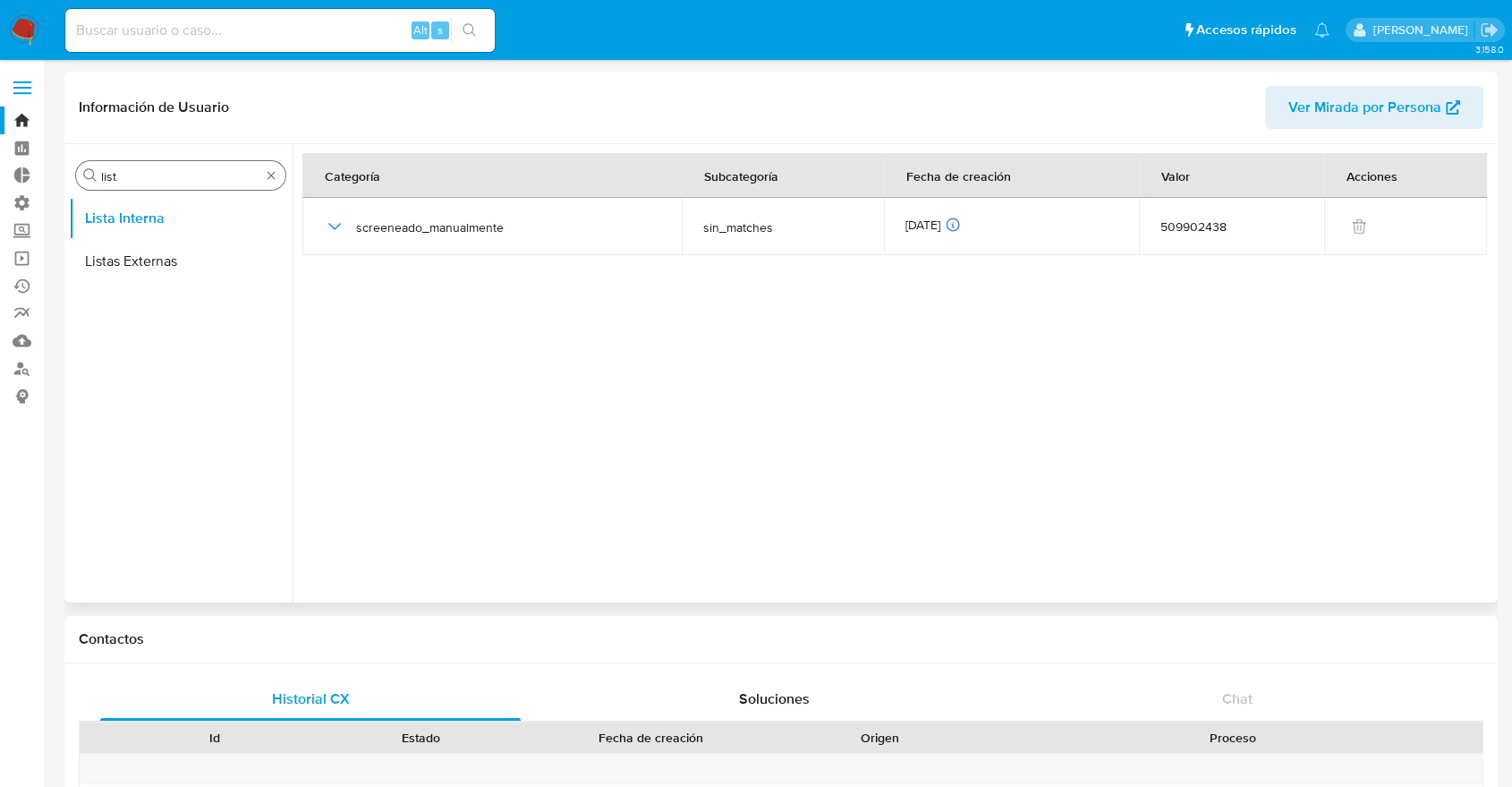
click at [171, 187] on div "Buscar list" at bounding box center [180, 175] width 209 height 28
click at [169, 178] on input "list" at bounding box center [181, 176] width 159 height 16
type input "marc"
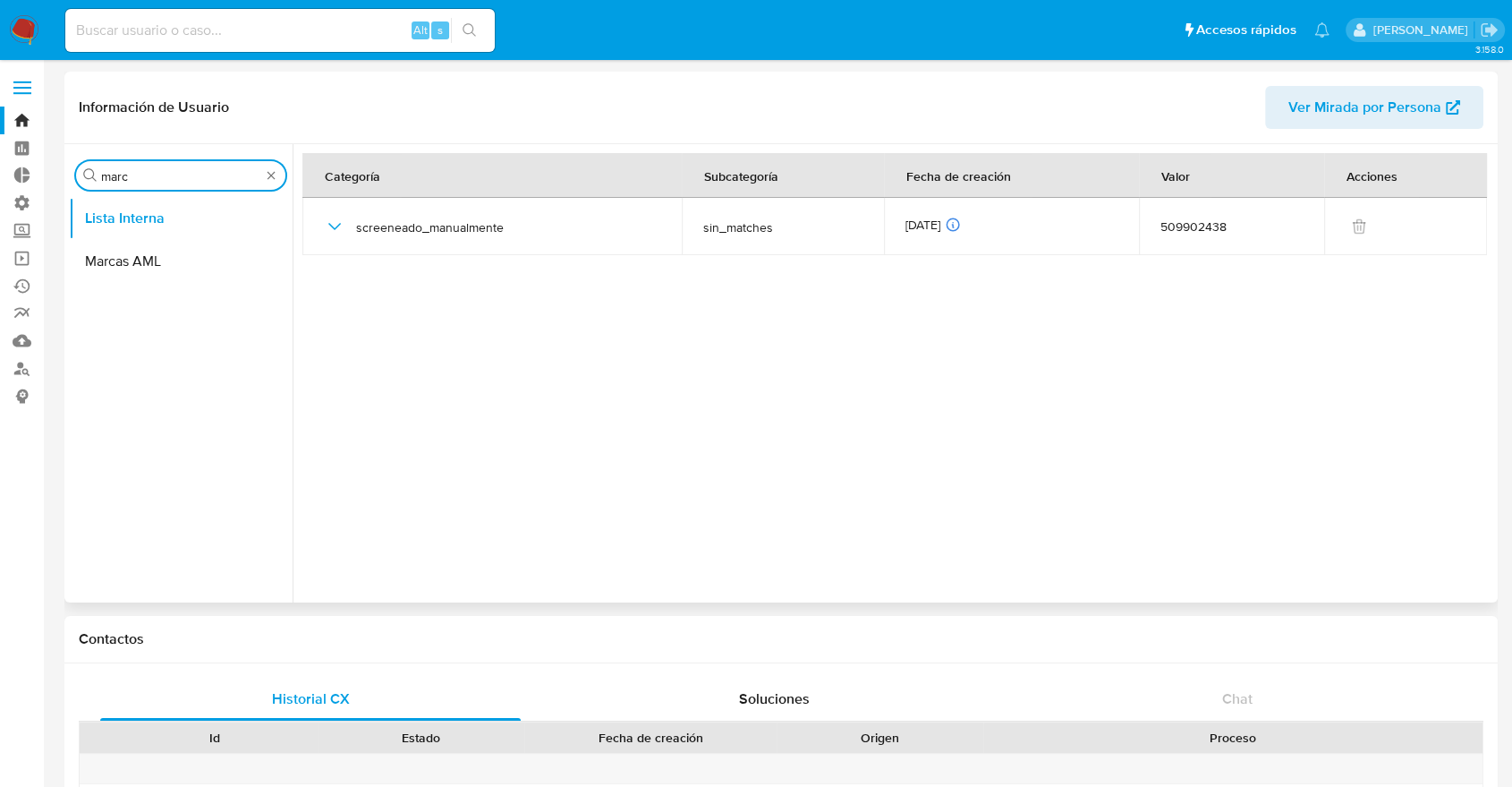
click at [151, 317] on ul "Lista Interna Marcas AML" at bounding box center [181, 399] width 223 height 403
click at [177, 238] on button "Lista Interna" at bounding box center [173, 218] width 209 height 43
click at [179, 256] on button "Marcas AML" at bounding box center [173, 260] width 209 height 43
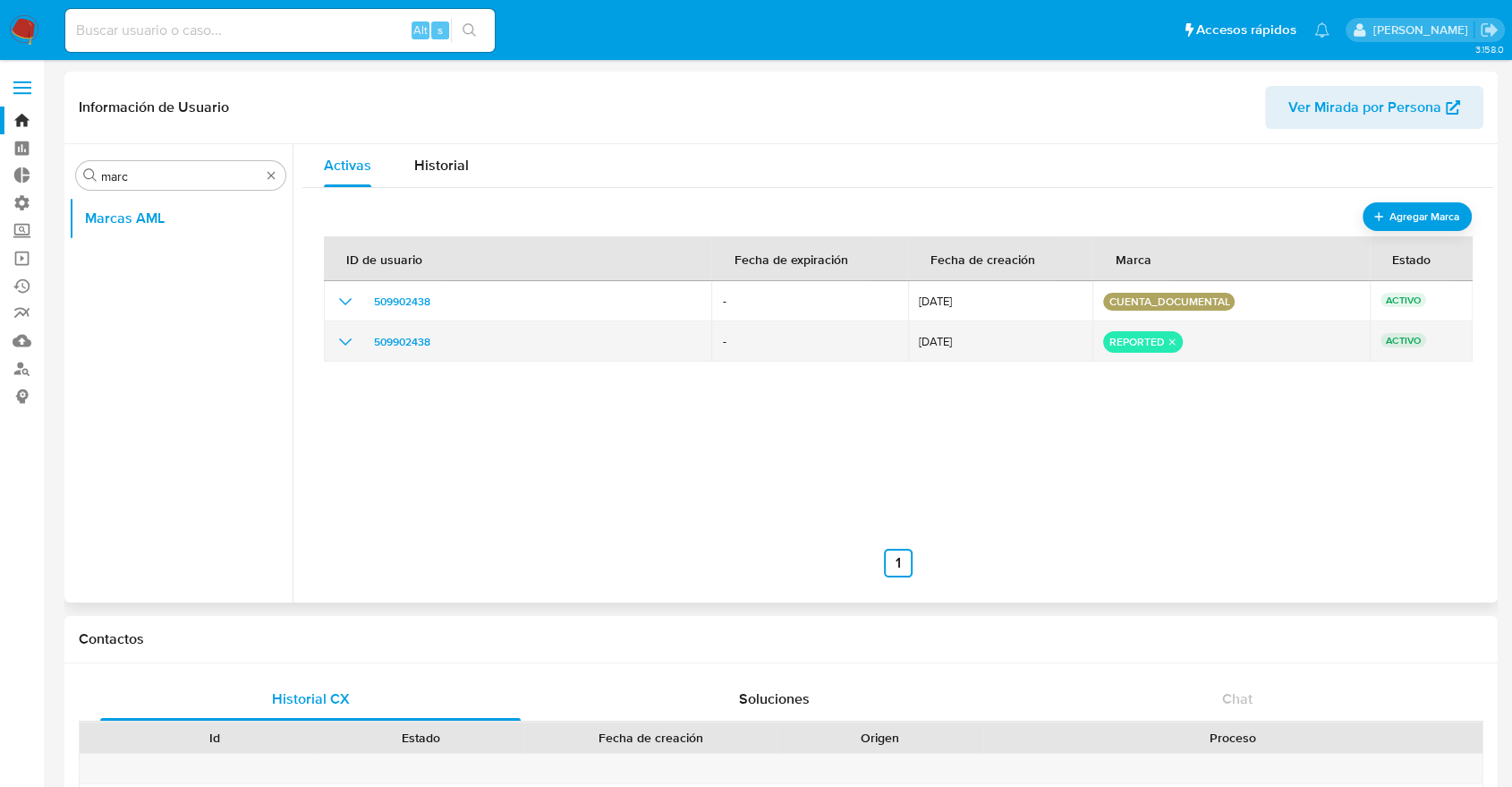
drag, startPoint x: 959, startPoint y: 352, endPoint x: 887, endPoint y: 357, distance: 72.2
click at [887, 357] on tr "509902438 - [DATE] reported ACTIVO" at bounding box center [898, 341] width 1148 height 41
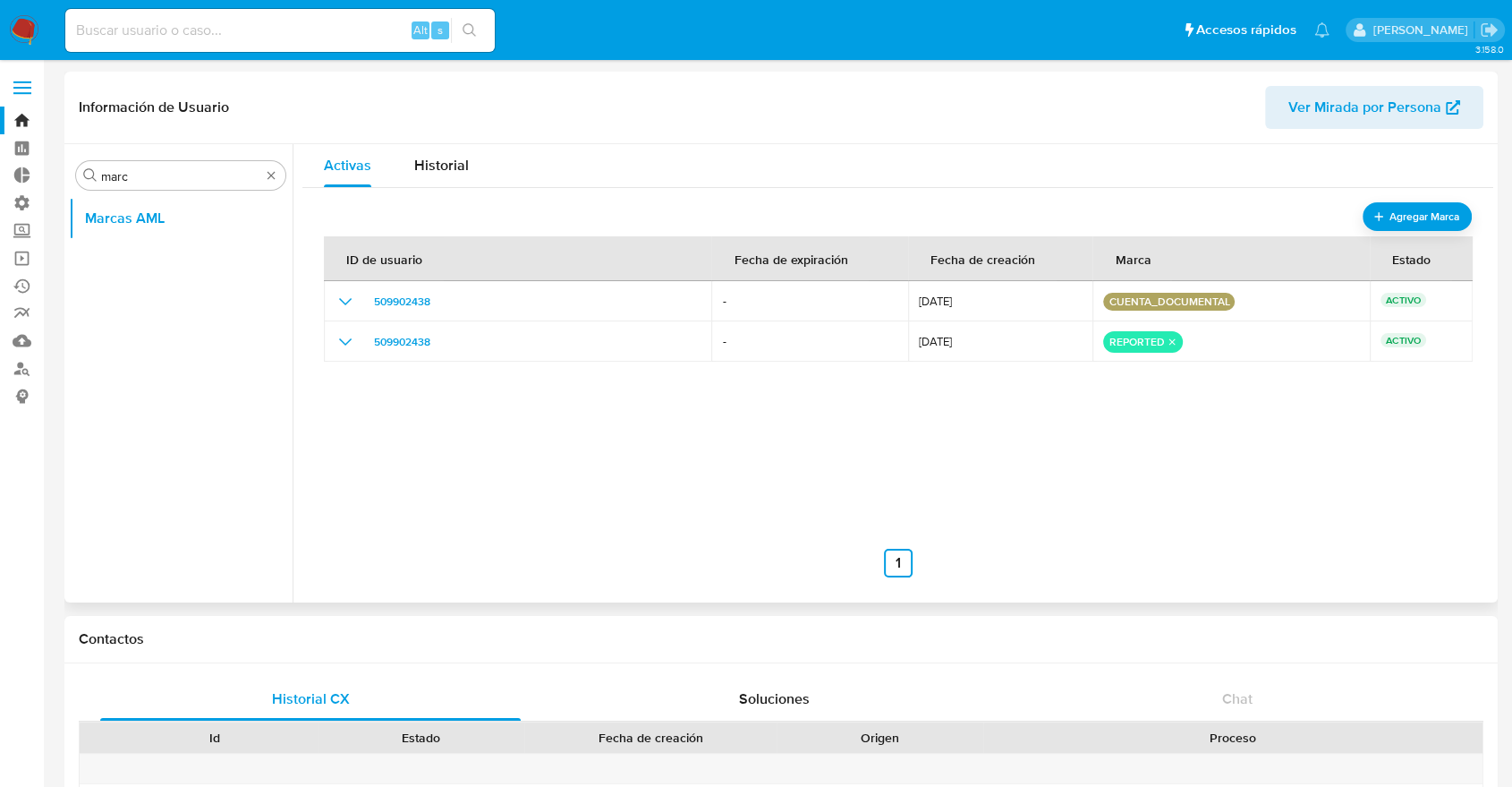
click at [858, 394] on div "ID de usuario Fecha de expiración Fecha de creación Marca Estado 509902438 - [D…" at bounding box center [898, 399] width 1147 height 358
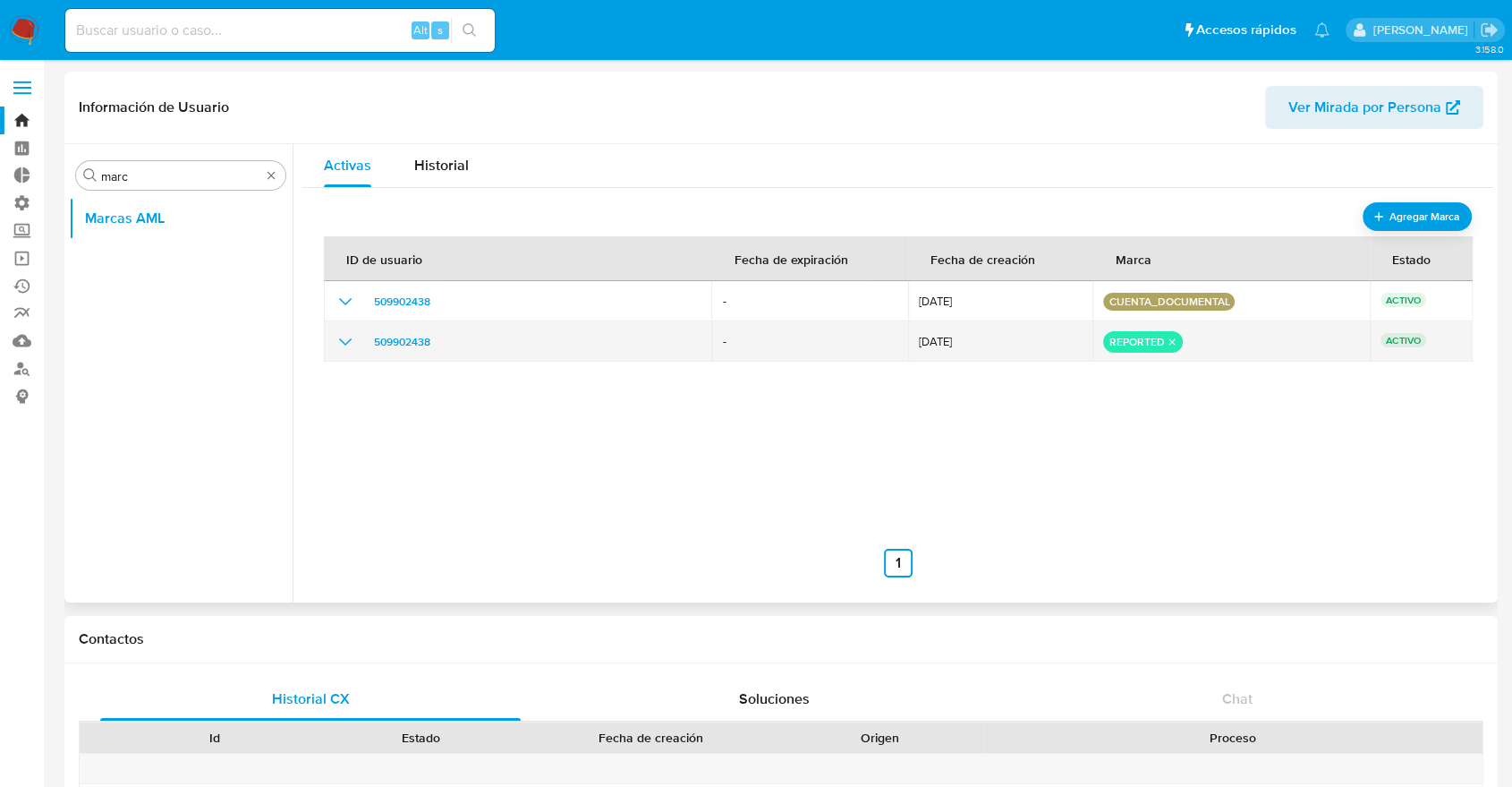
click at [350, 333] on icon "show_hidden_detail_by_id_509902438" at bounding box center [345, 342] width 22 height 22
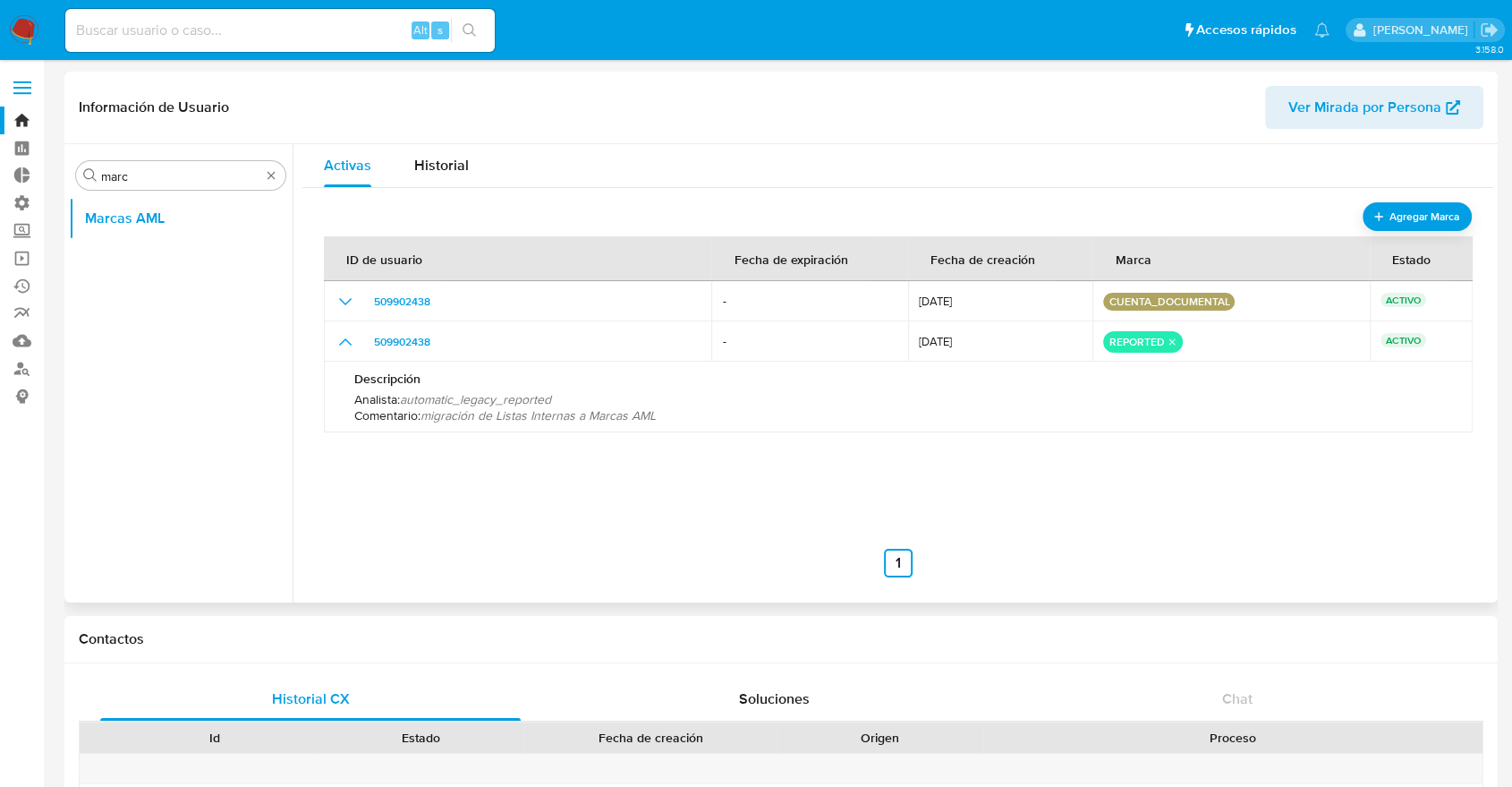
drag, startPoint x: 437, startPoint y: 419, endPoint x: 688, endPoint y: 441, distance: 252.0
click at [687, 441] on div "ID de usuario Fecha de expiración Fecha de creación Marca Estado 509902438 - [D…" at bounding box center [898, 399] width 1147 height 358
click at [688, 441] on div "ID de usuario Fecha de expiración Fecha de creación Marca Estado 509902438 - [D…" at bounding box center [898, 399] width 1147 height 358
click at [634, 454] on div "ID de usuario Fecha de expiración Fecha de creación Marca Estado 509902438 - [D…" at bounding box center [898, 399] width 1147 height 358
